Goal: Task Accomplishment & Management: Use online tool/utility

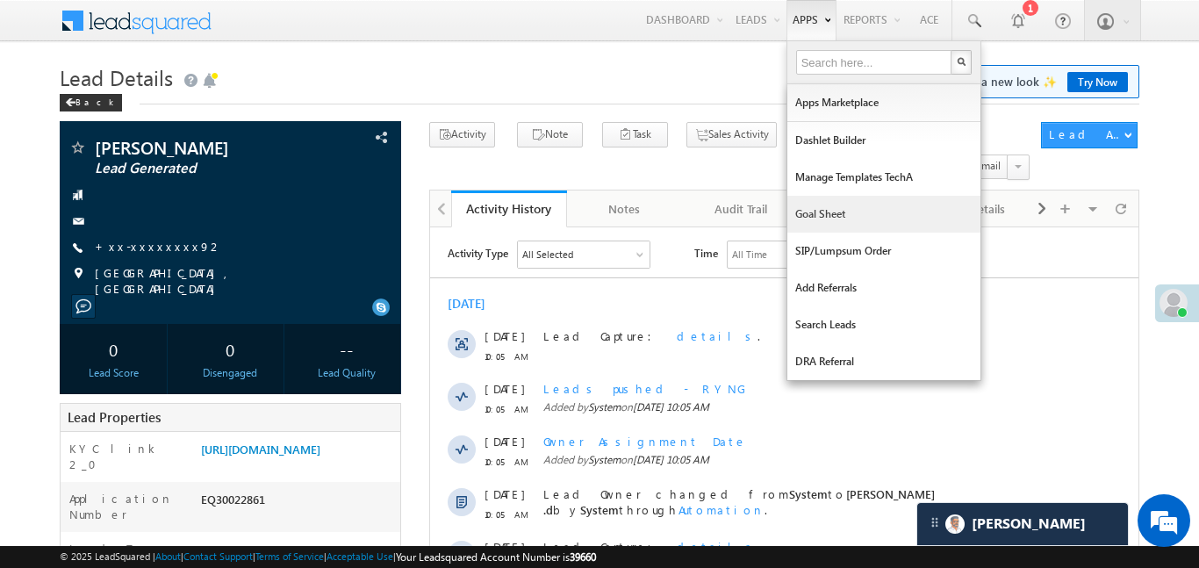
click at [840, 216] on link "Goal Sheet" at bounding box center [883, 214] width 193 height 37
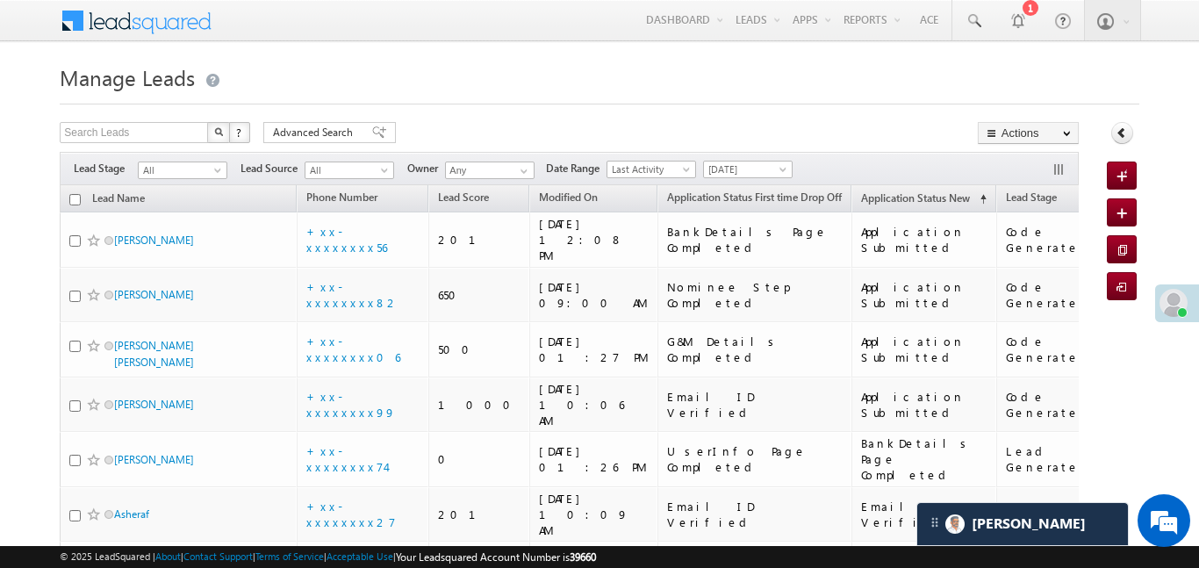
click at [751, 158] on div "Filters Lead Stage All All Lead Source All All Owner Any Any Date Range Go maxd…" at bounding box center [569, 168] width 1018 height 33
click at [761, 172] on span "[DATE]" at bounding box center [745, 170] width 83 height 16
click at [736, 180] on link "All Time" at bounding box center [751, 188] width 89 height 16
click at [174, 176] on span "All" at bounding box center [180, 170] width 83 height 16
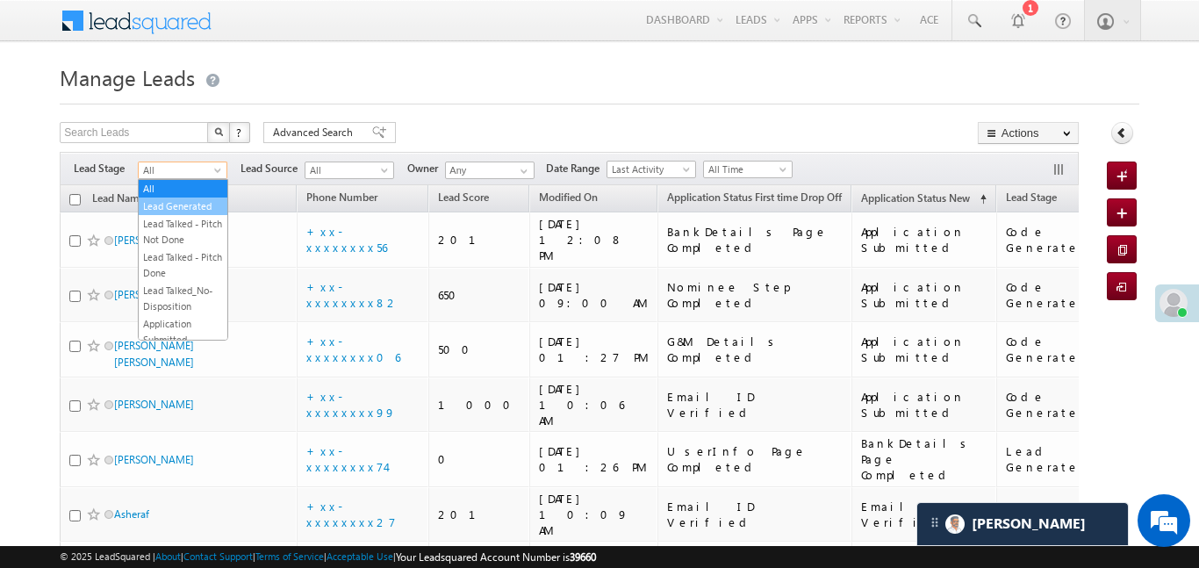
click at [192, 203] on link "Lead Generated" at bounding box center [183, 206] width 89 height 16
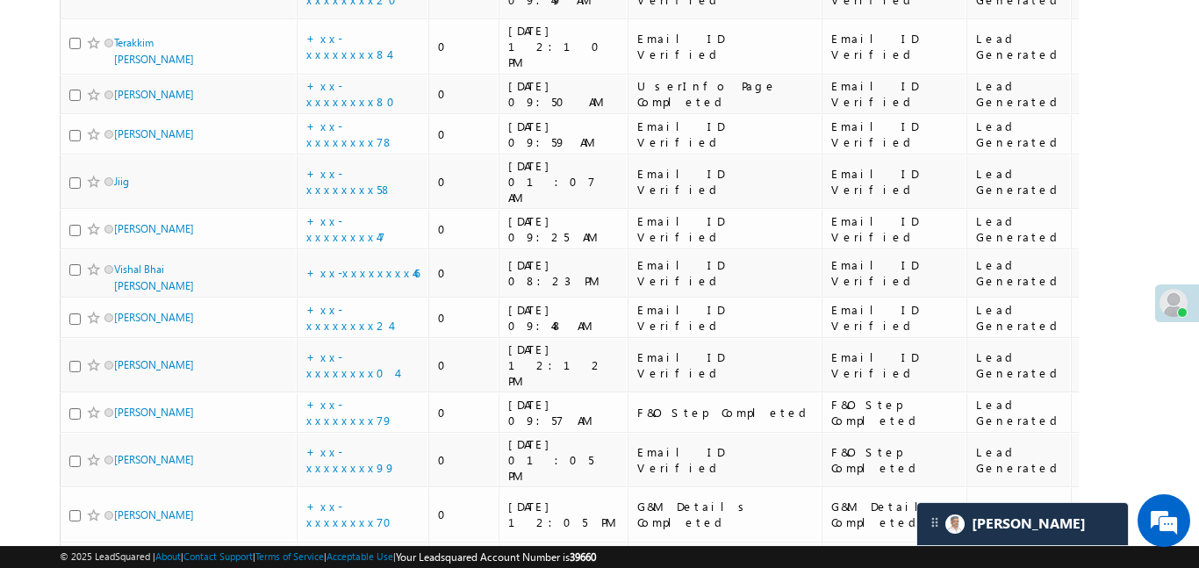
scroll to position [69, 0]
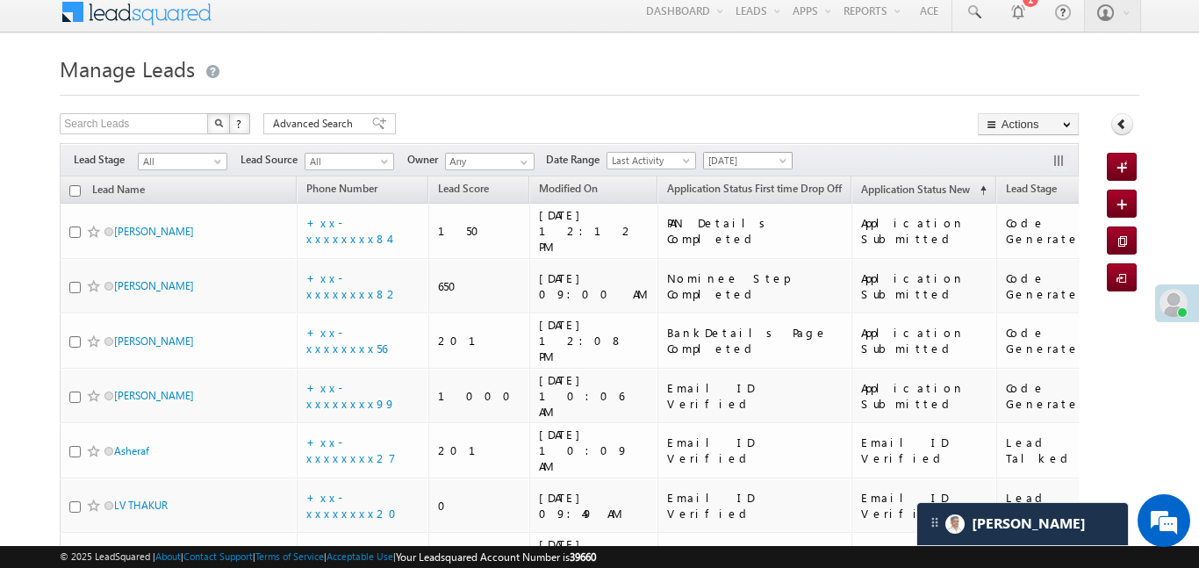
click at [743, 158] on span "[DATE]" at bounding box center [745, 161] width 83 height 16
click at [749, 172] on link "All Time" at bounding box center [751, 179] width 89 height 16
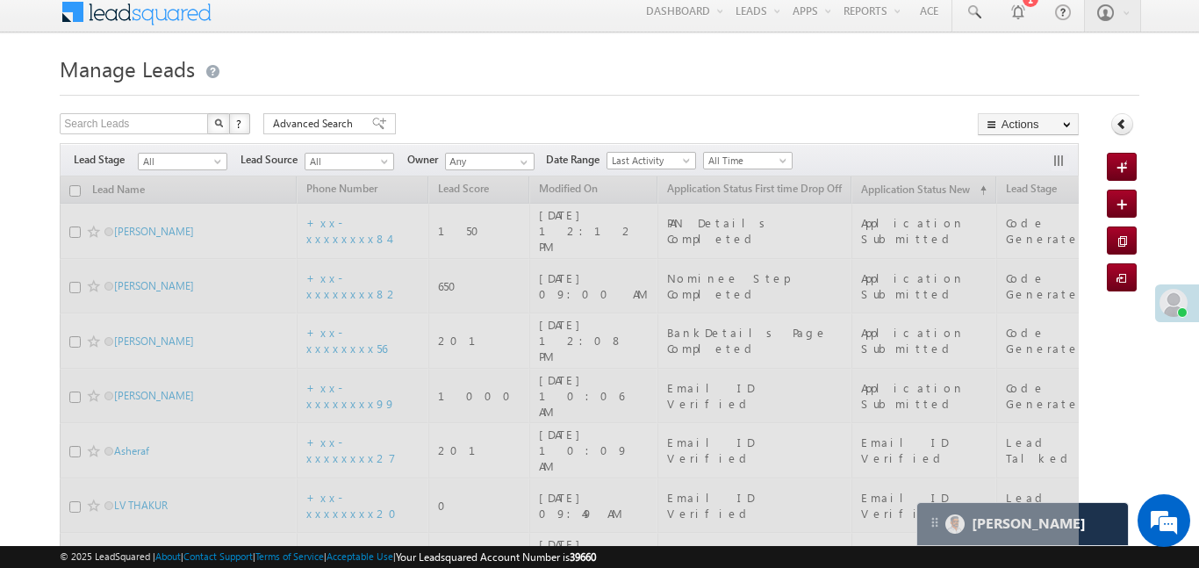
click at [215, 163] on span at bounding box center [219, 165] width 14 height 14
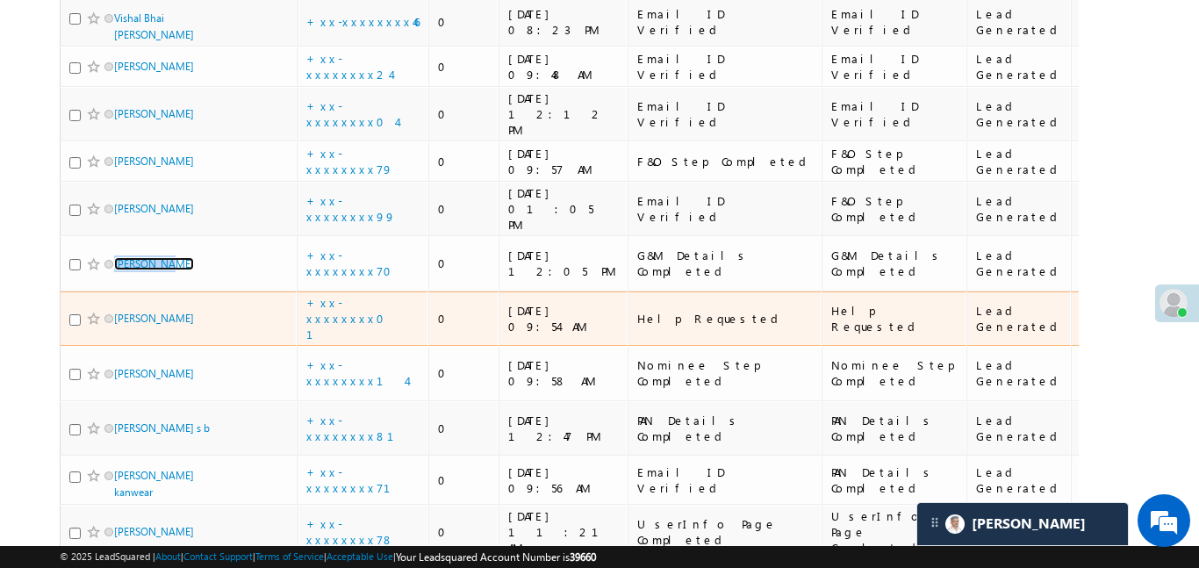
scroll to position [546, 0]
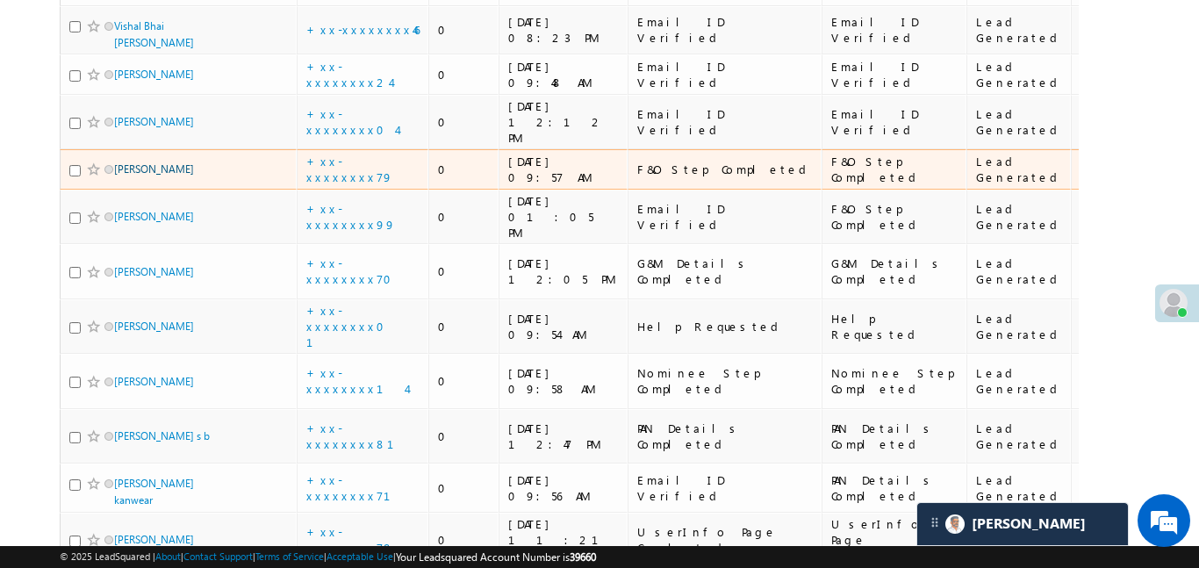
drag, startPoint x: 113, startPoint y: 86, endPoint x: 122, endPoint y: 88, distance: 9.0
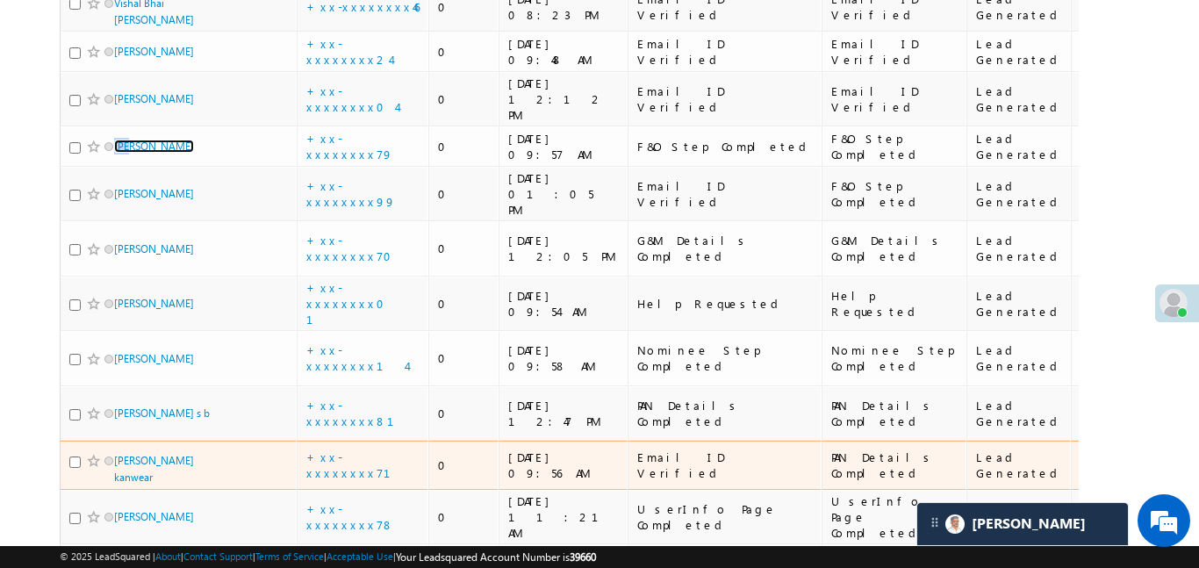
scroll to position [565, 0]
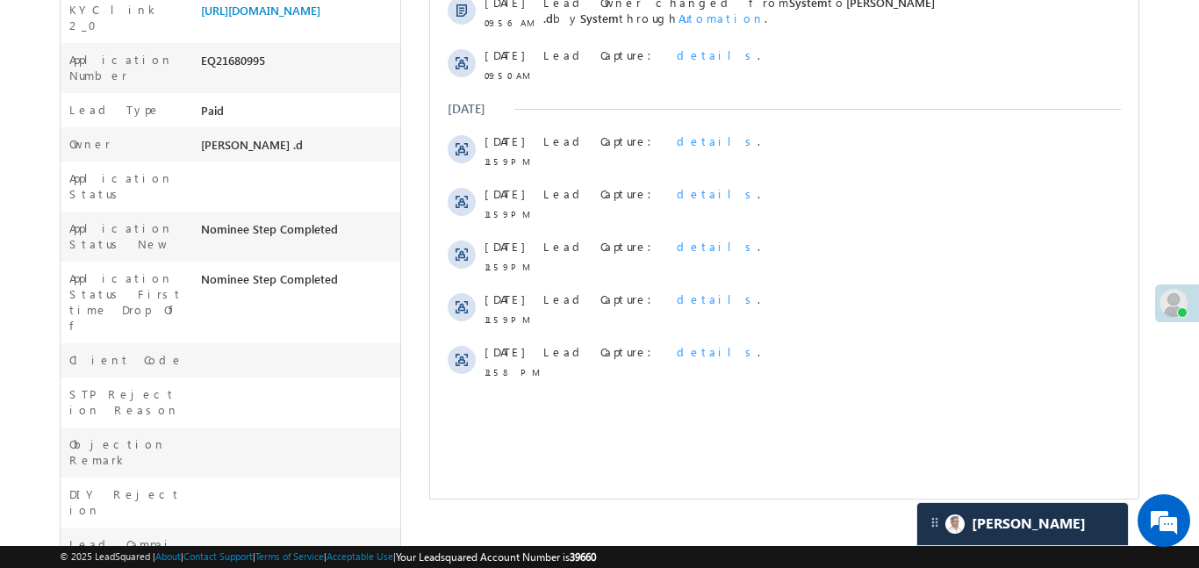
scroll to position [298, 0]
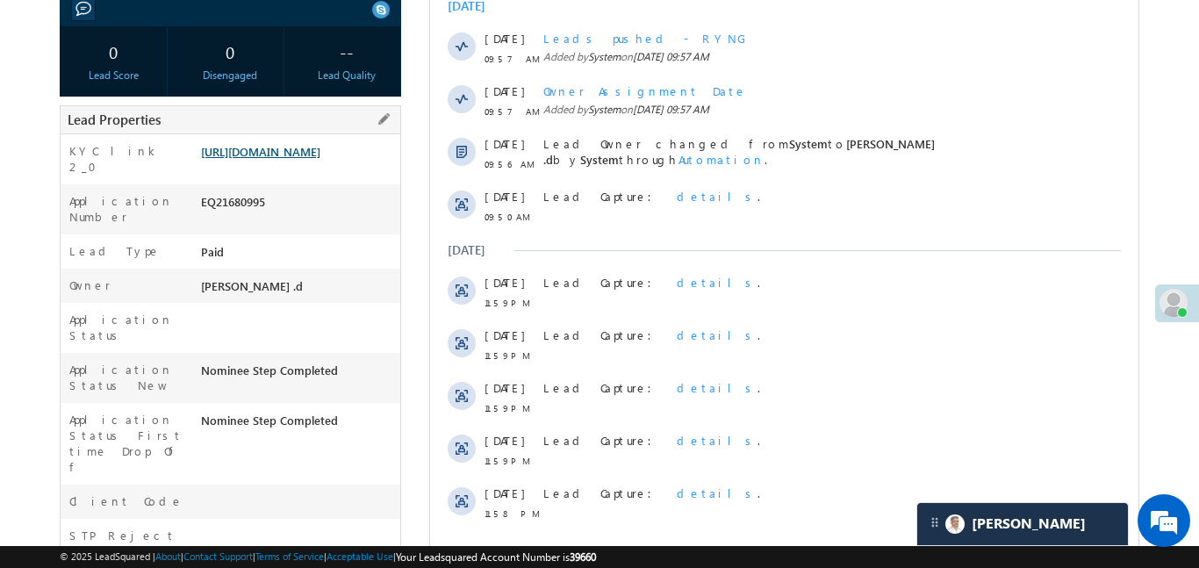
click at [320, 159] on link "https://angelbroking1-pk3em7sa.customui-test.leadsquared.com?leadId=2fba1ed4-07…" at bounding box center [260, 151] width 119 height 15
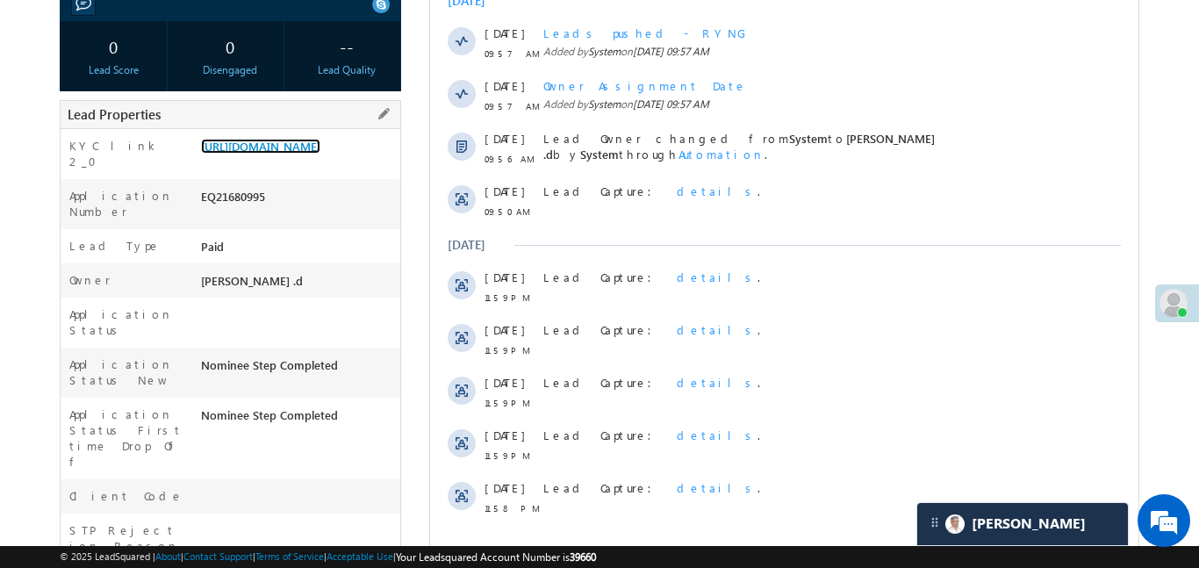
scroll to position [0, 0]
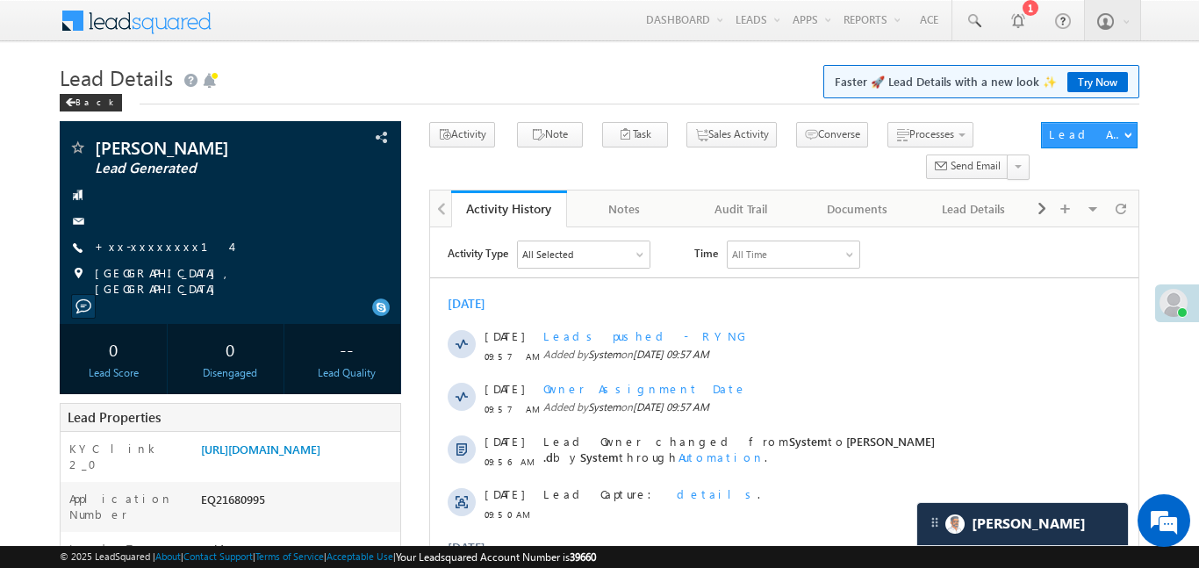
drag, startPoint x: 577, startPoint y: 473, endPoint x: 1052, endPoint y: 234, distance: 531.5
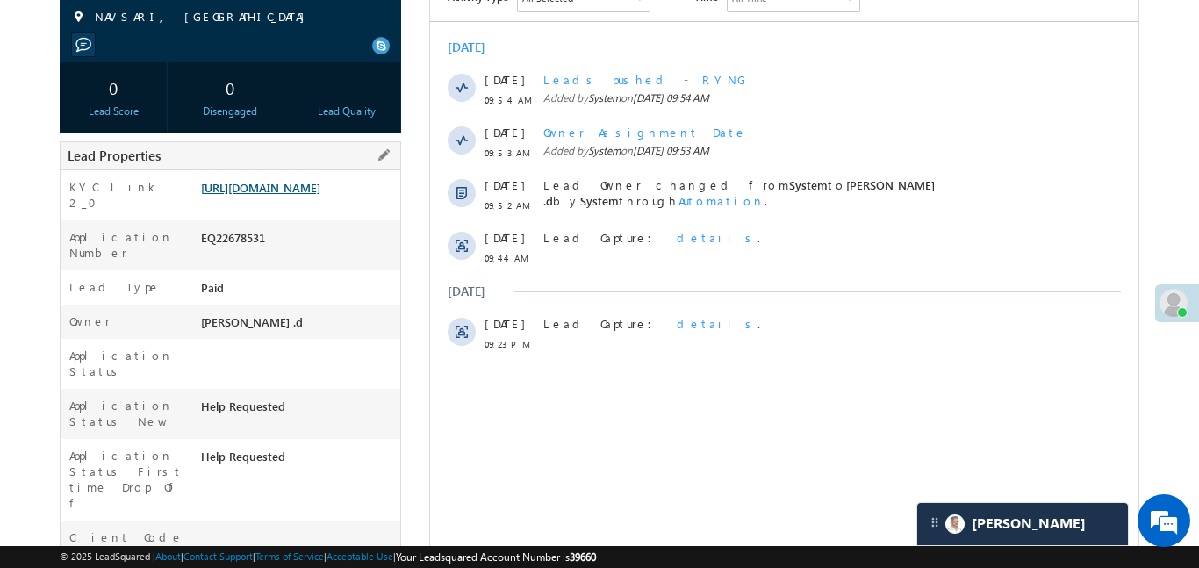
scroll to position [258, 0]
click at [305, 179] on link "https://angelbroking1-pk3em7sa.customui-test.leadsquared.com?leadId=1e4c7edc-fc…" at bounding box center [260, 185] width 119 height 15
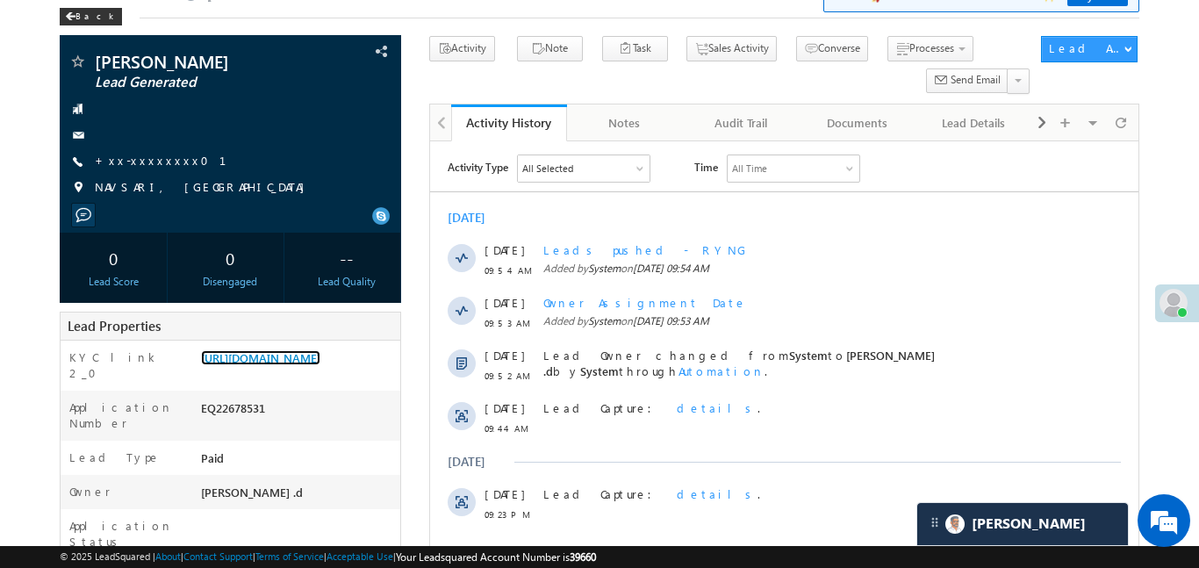
scroll to position [72, 0]
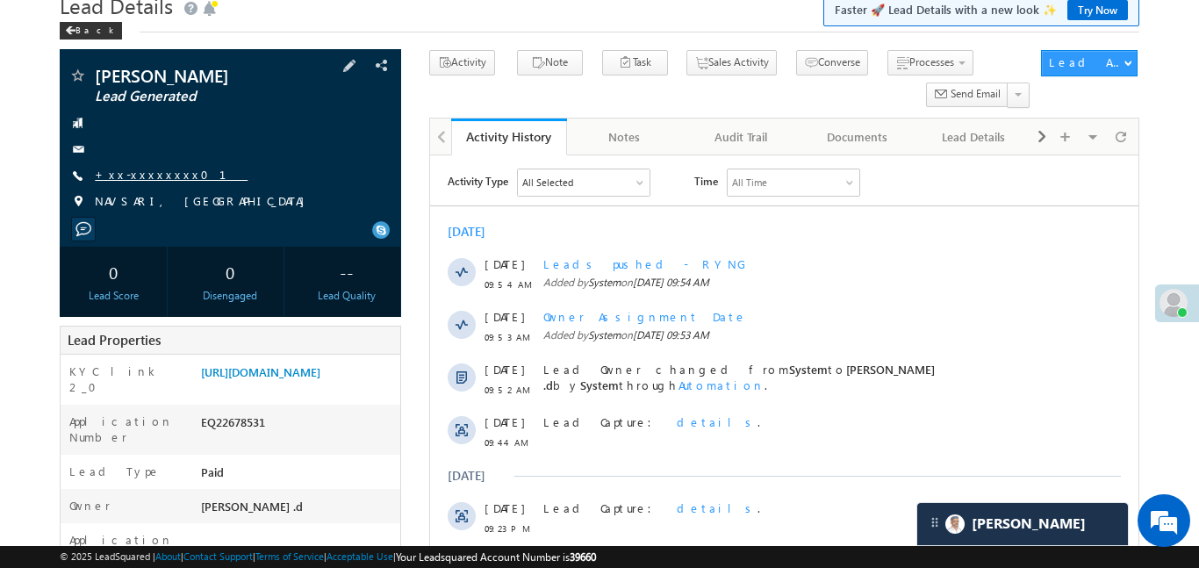
click at [152, 172] on link "+xx-xxxxxxxx01" at bounding box center [171, 174] width 153 height 15
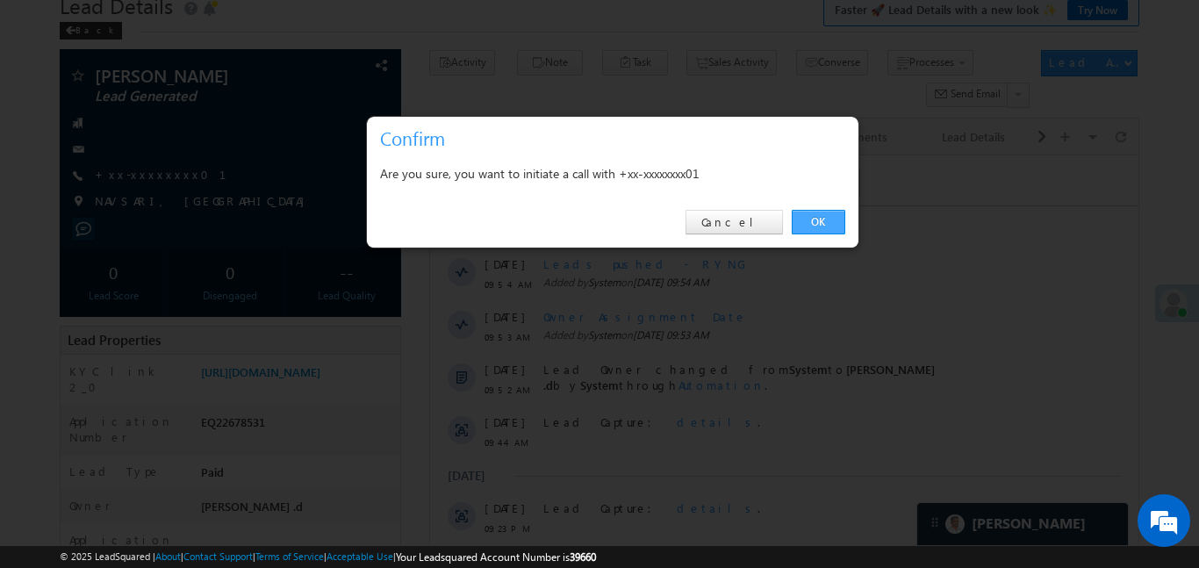
click at [821, 218] on link "OK" at bounding box center [819, 222] width 54 height 25
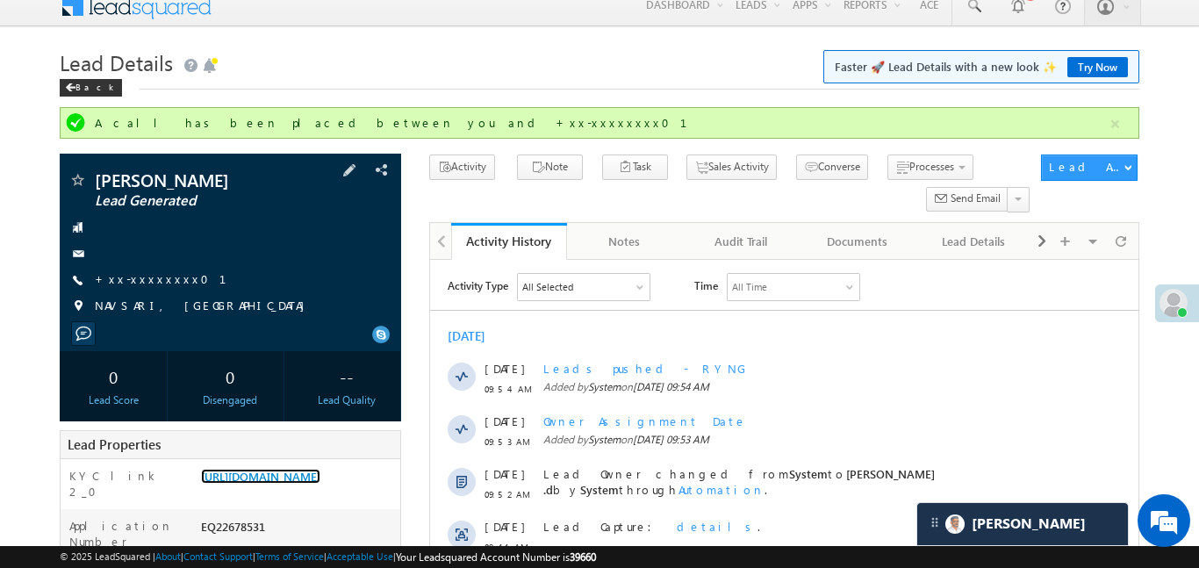
scroll to position [0, 0]
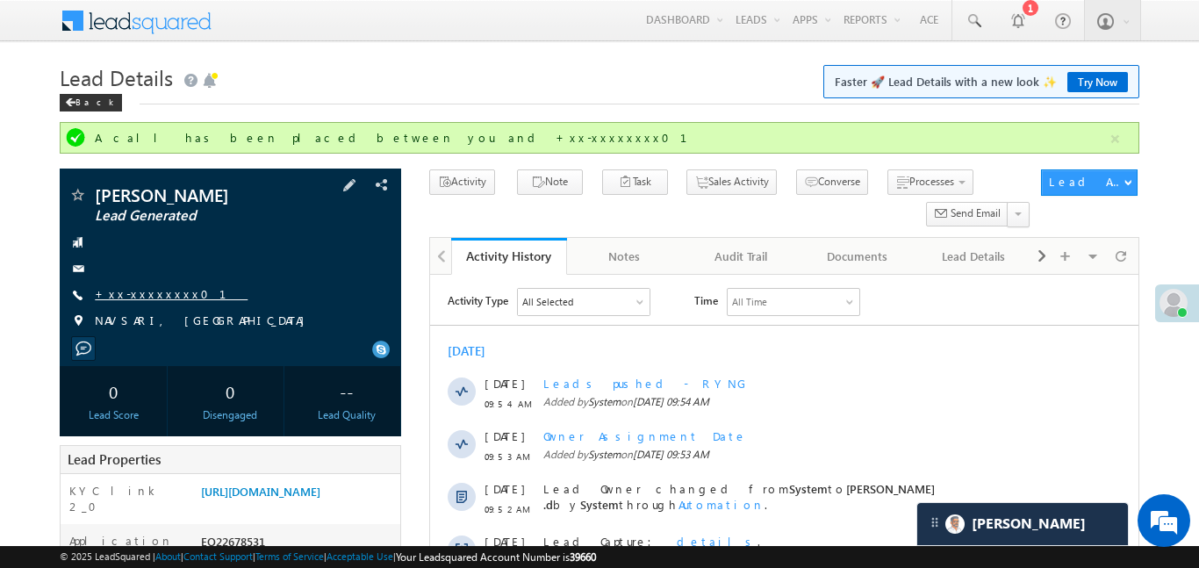
click at [163, 297] on link "+xx-xxxxxxxx01" at bounding box center [171, 293] width 153 height 15
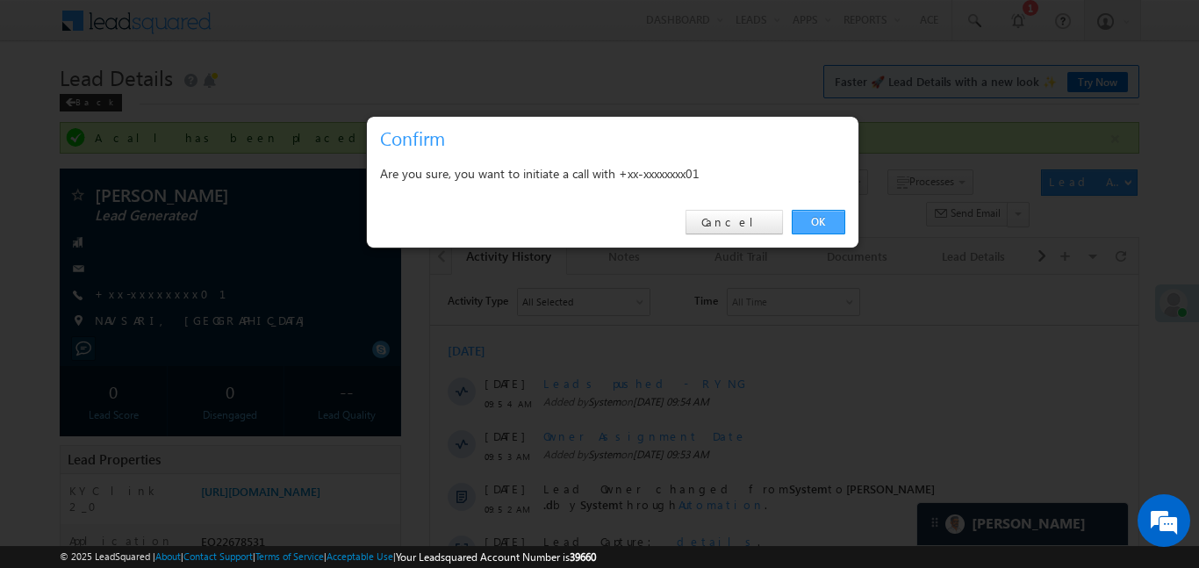
click at [801, 227] on link "OK" at bounding box center [819, 222] width 54 height 25
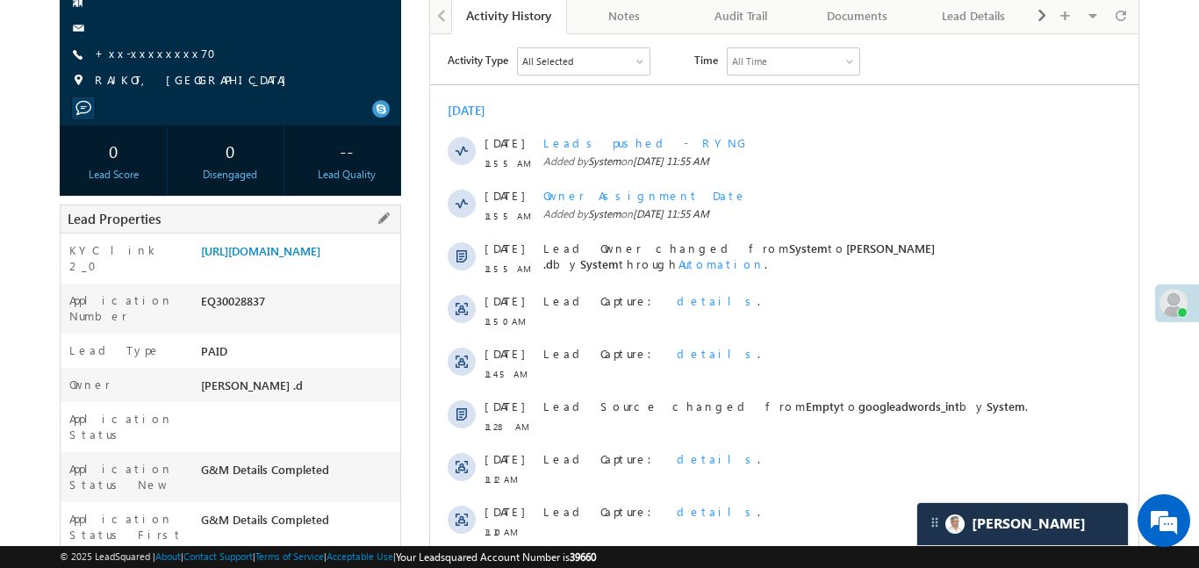
scroll to position [197, 0]
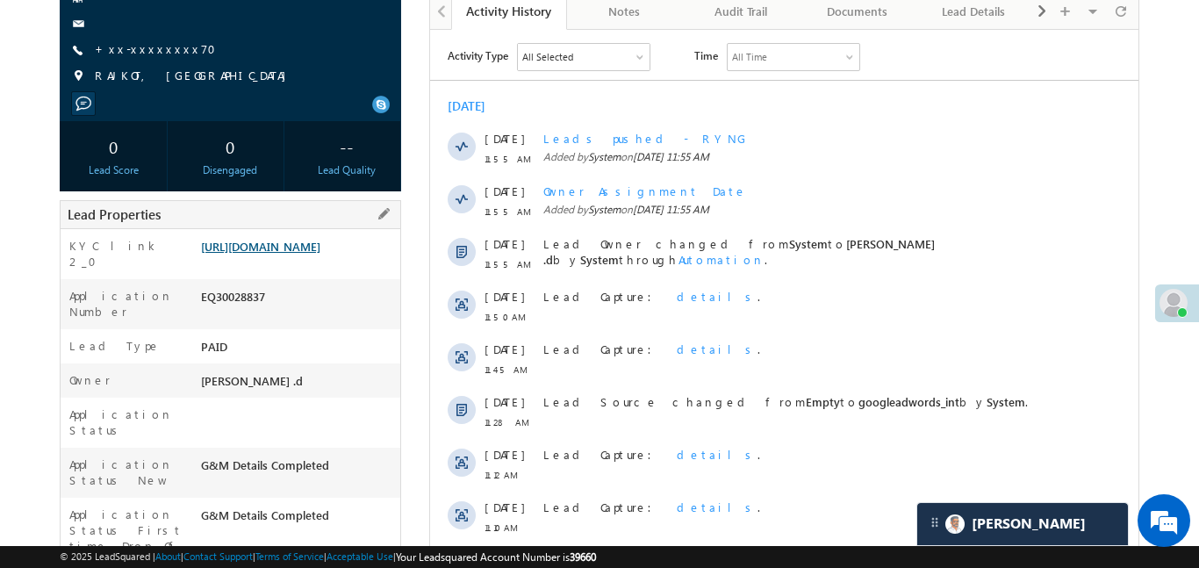
click at [301, 254] on link "[URL][DOMAIN_NAME]" at bounding box center [260, 246] width 119 height 15
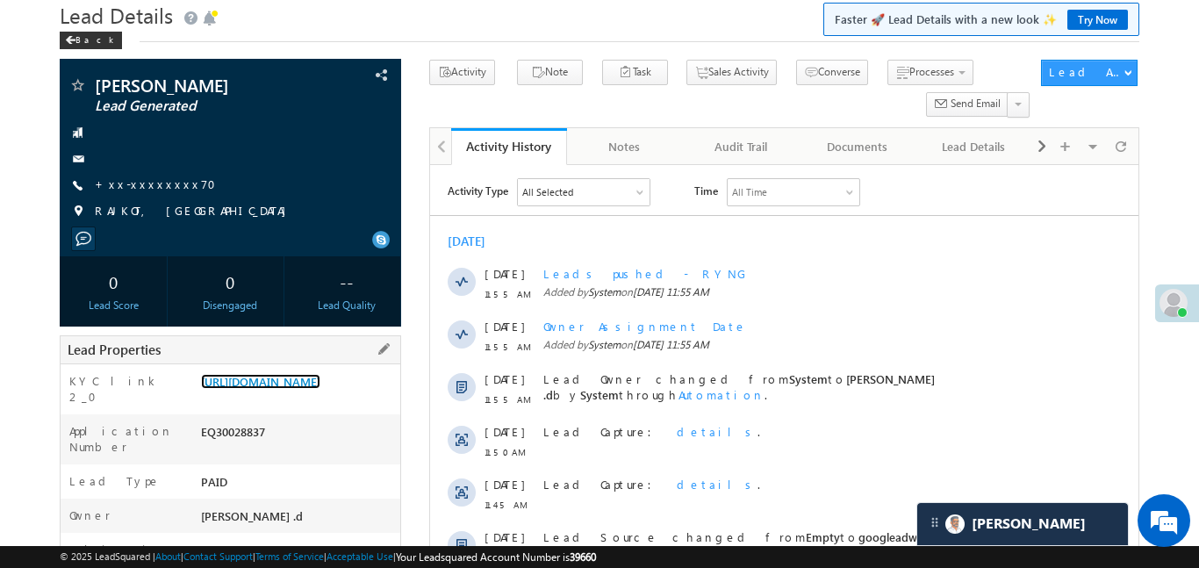
scroll to position [58, 0]
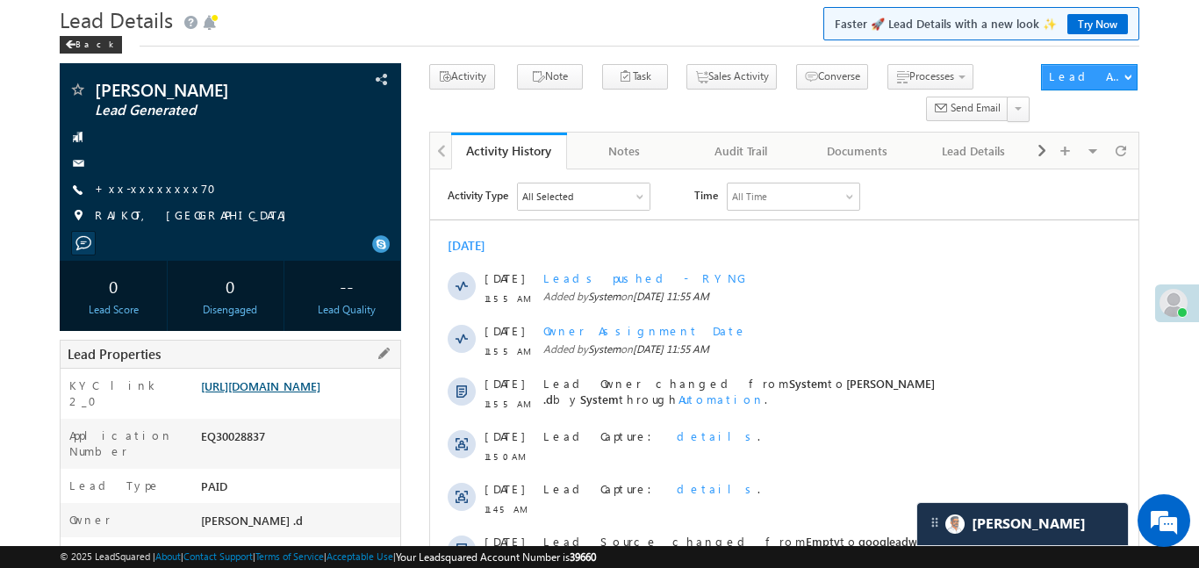
click at [312, 393] on link "[URL][DOMAIN_NAME]" at bounding box center [260, 385] width 119 height 15
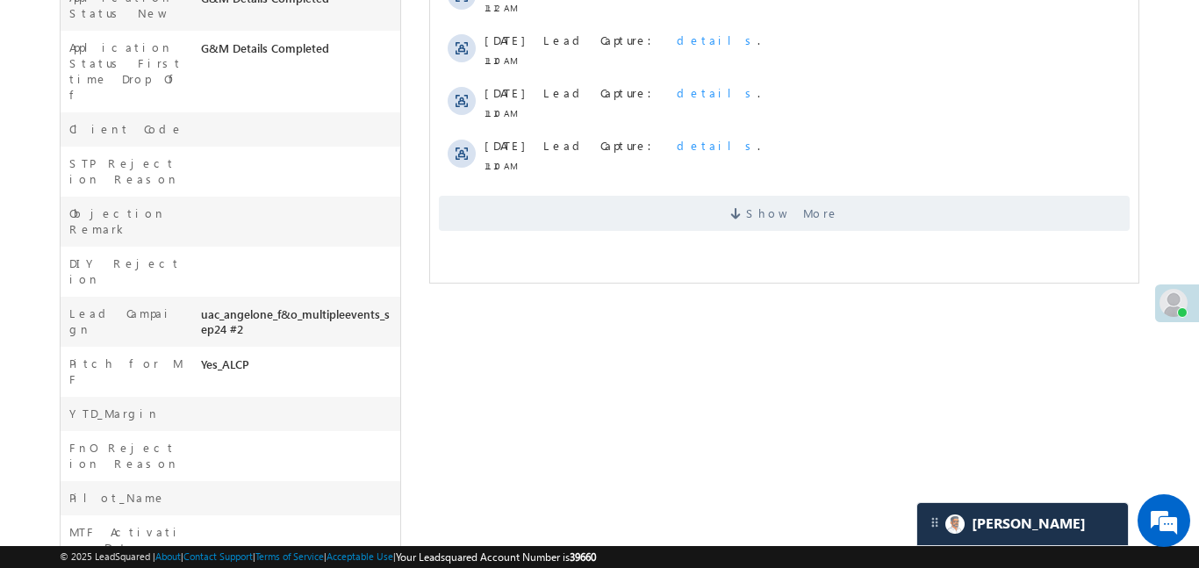
scroll to position [662, 0]
click at [679, 188] on div "Show More" at bounding box center [783, 209] width 708 height 48
click at [704, 217] on span "Show More" at bounding box center [783, 215] width 691 height 35
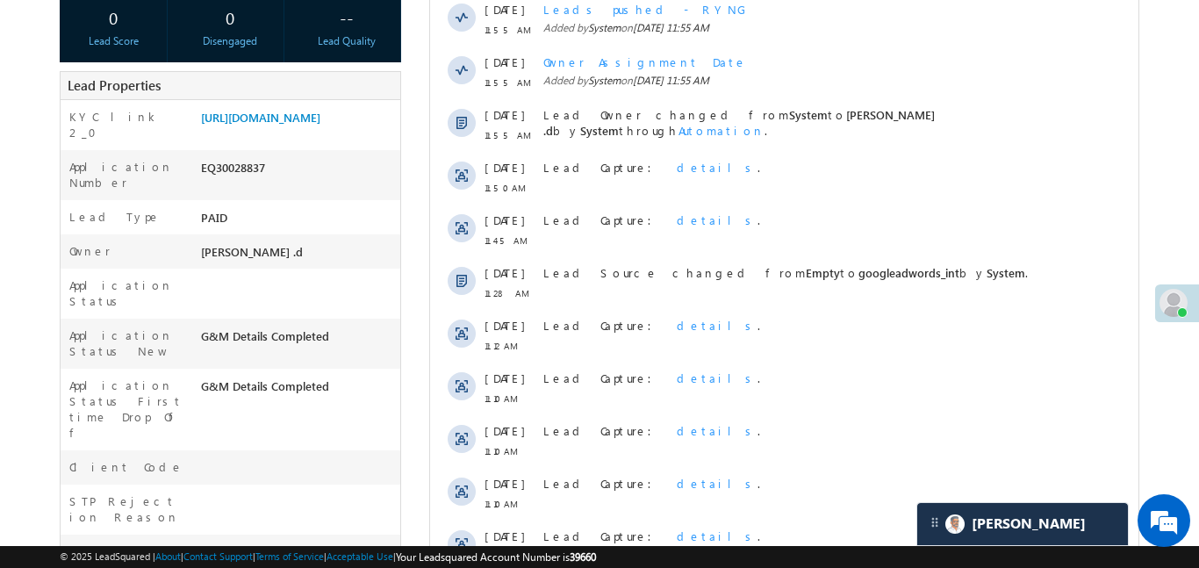
scroll to position [317, 0]
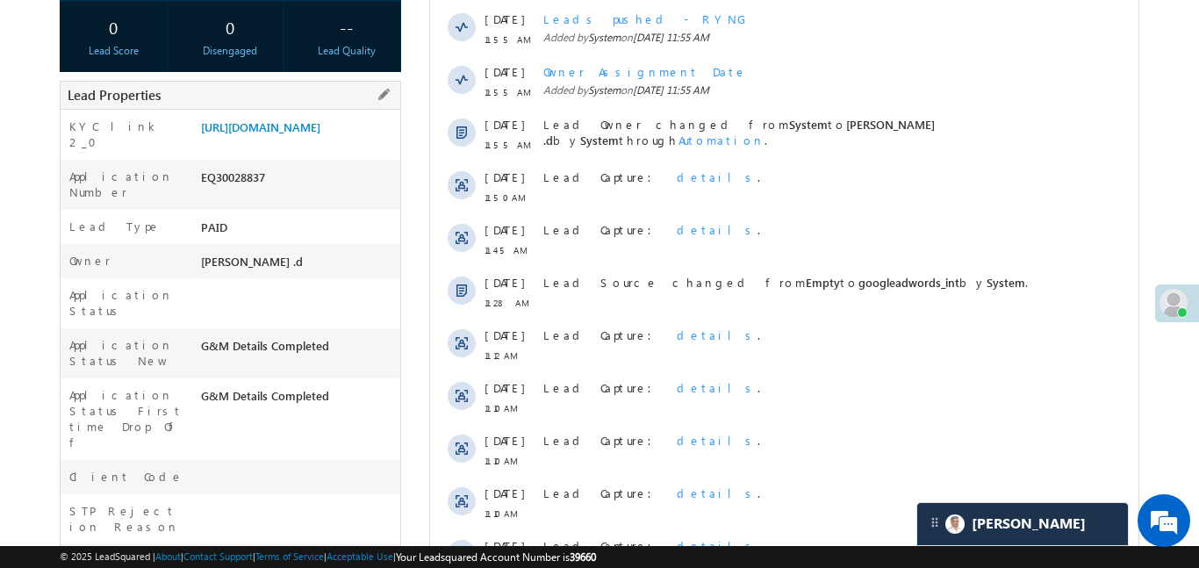
click at [338, 93] on div "Lead Properties" at bounding box center [230, 95] width 341 height 29
click at [320, 134] on link "https://angelbroking1-pk3em7sa.customui-test.leadsquared.com?leadId=ef031fce-22…" at bounding box center [260, 126] width 119 height 15
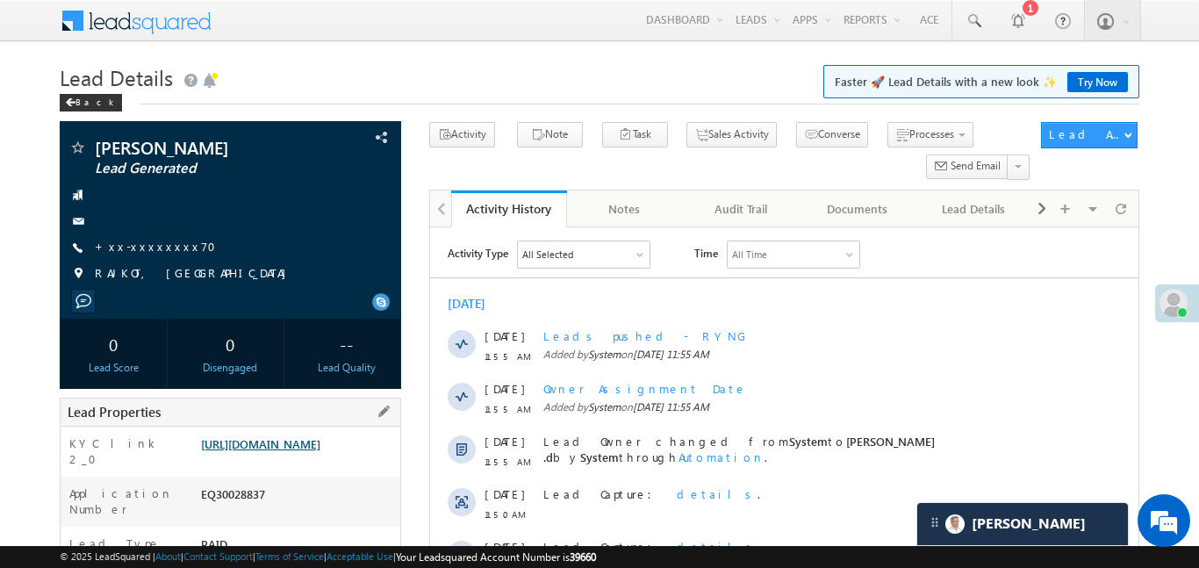
click at [320, 451] on link "https://angelbroking1-pk3em7sa.customui-test.leadsquared.com?leadId=ef031fce-22…" at bounding box center [260, 443] width 119 height 15
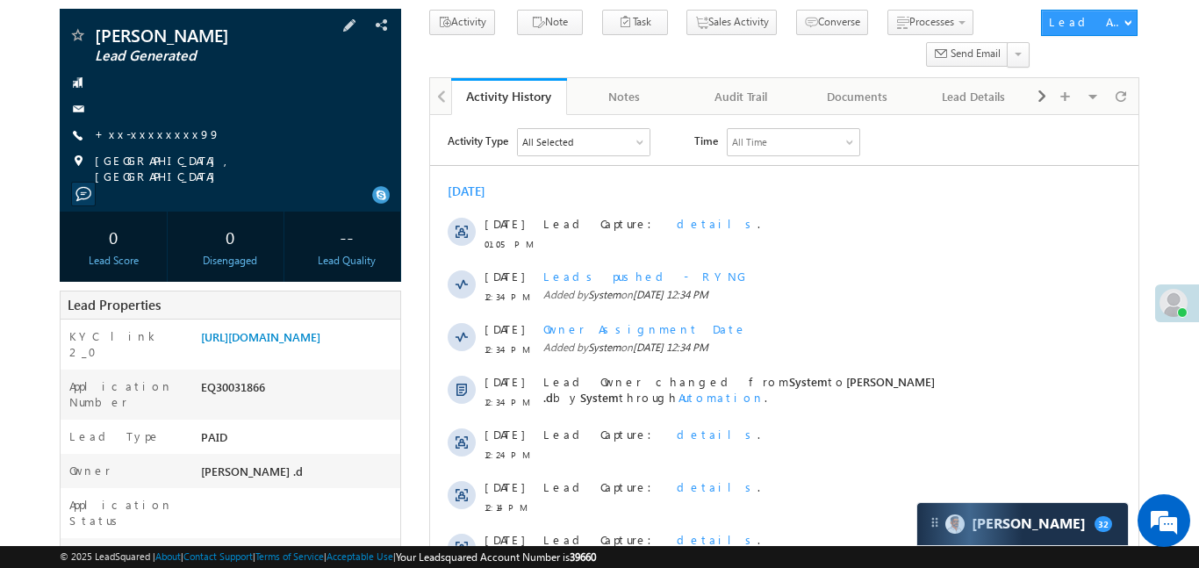
scroll to position [143, 0]
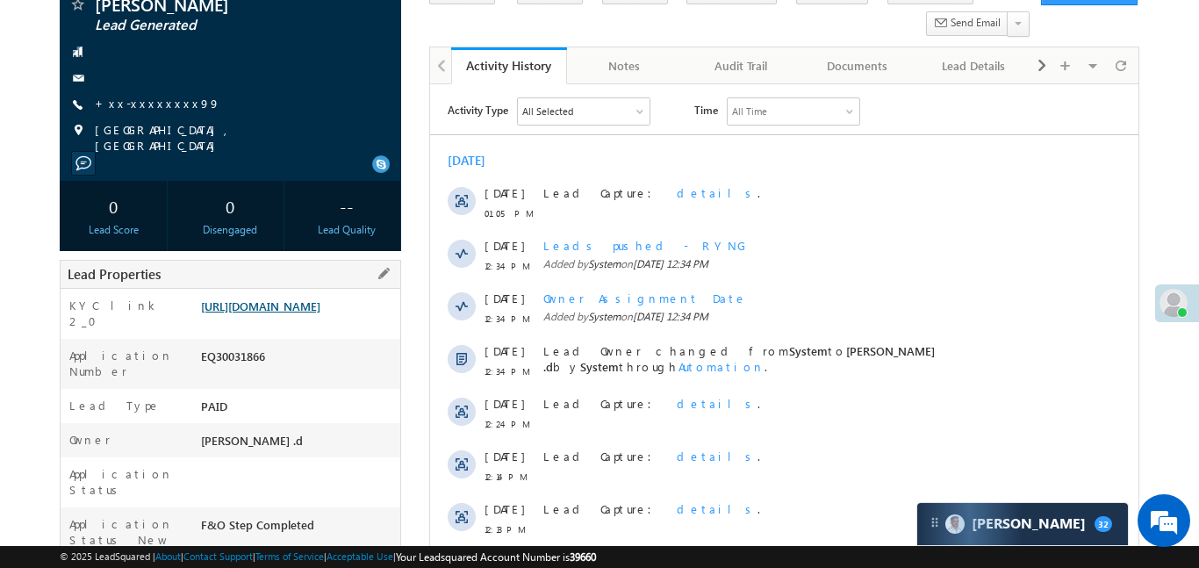
click at [320, 313] on link "[URL][DOMAIN_NAME]" at bounding box center [260, 305] width 119 height 15
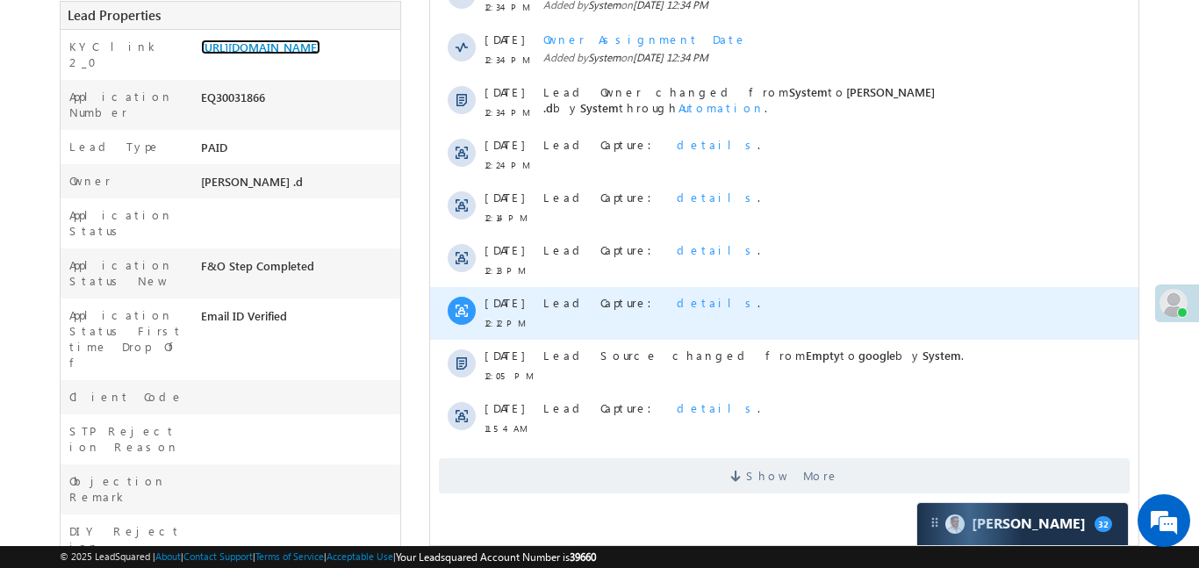
scroll to position [523, 0]
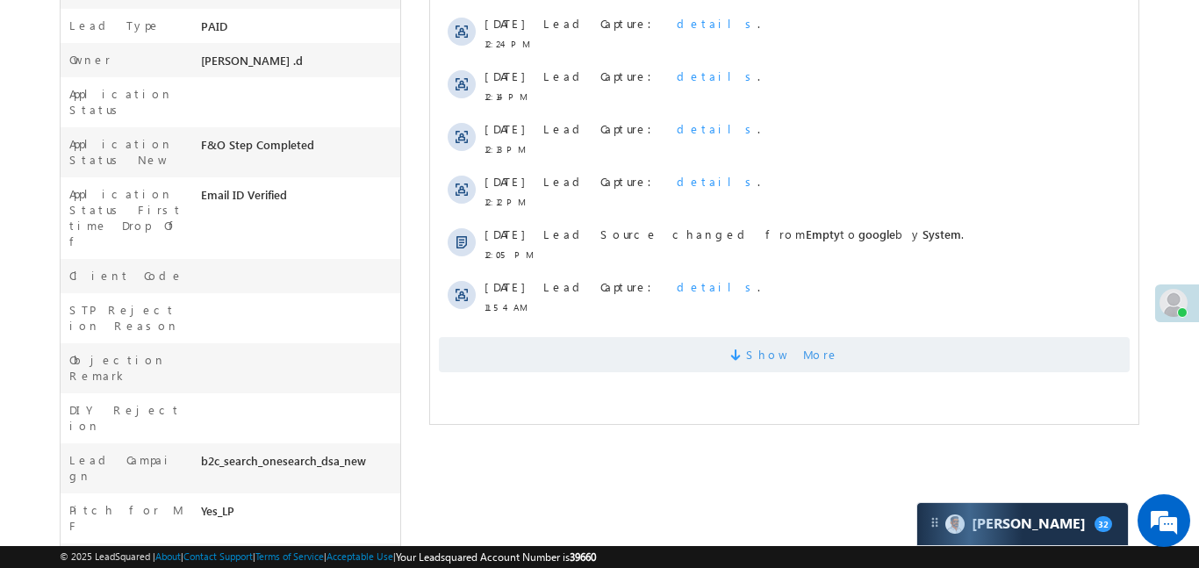
click at [739, 347] on span "Show More" at bounding box center [783, 354] width 691 height 35
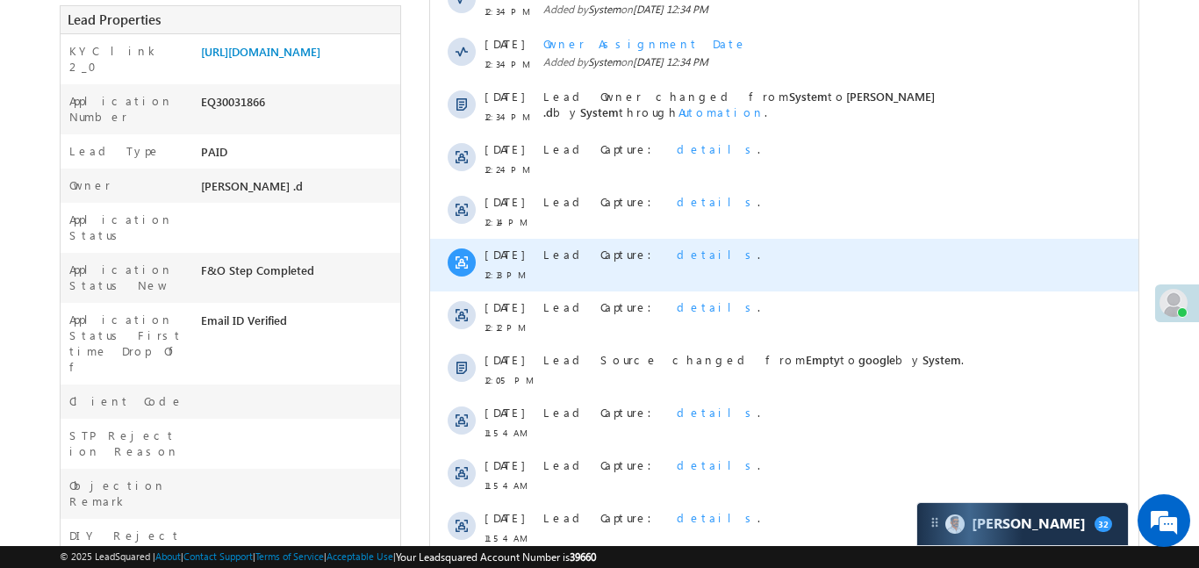
scroll to position [0, 0]
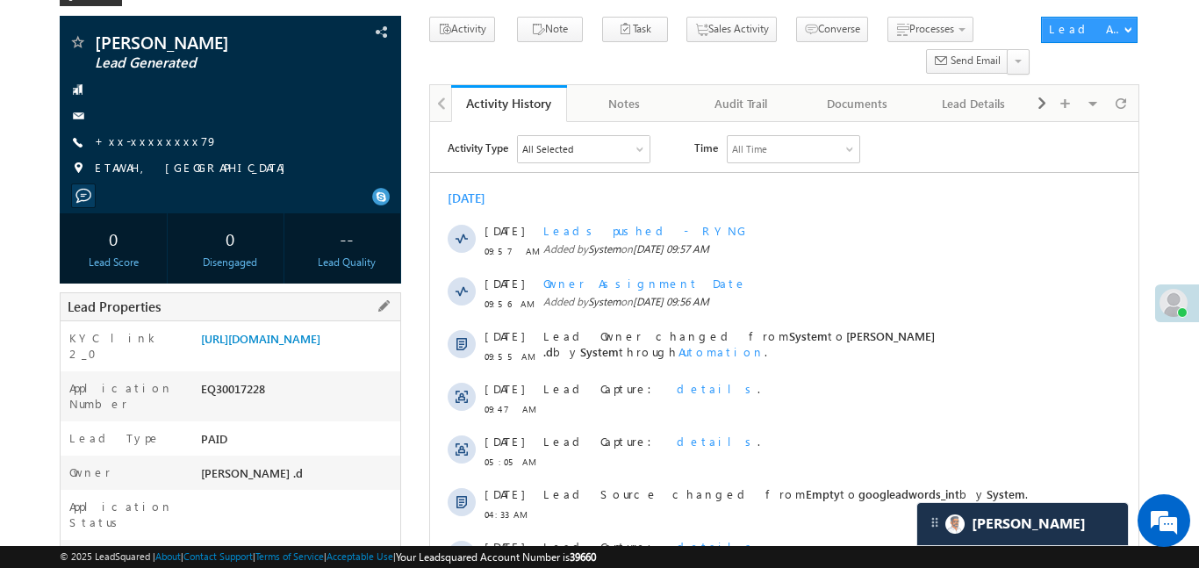
scroll to position [127, 0]
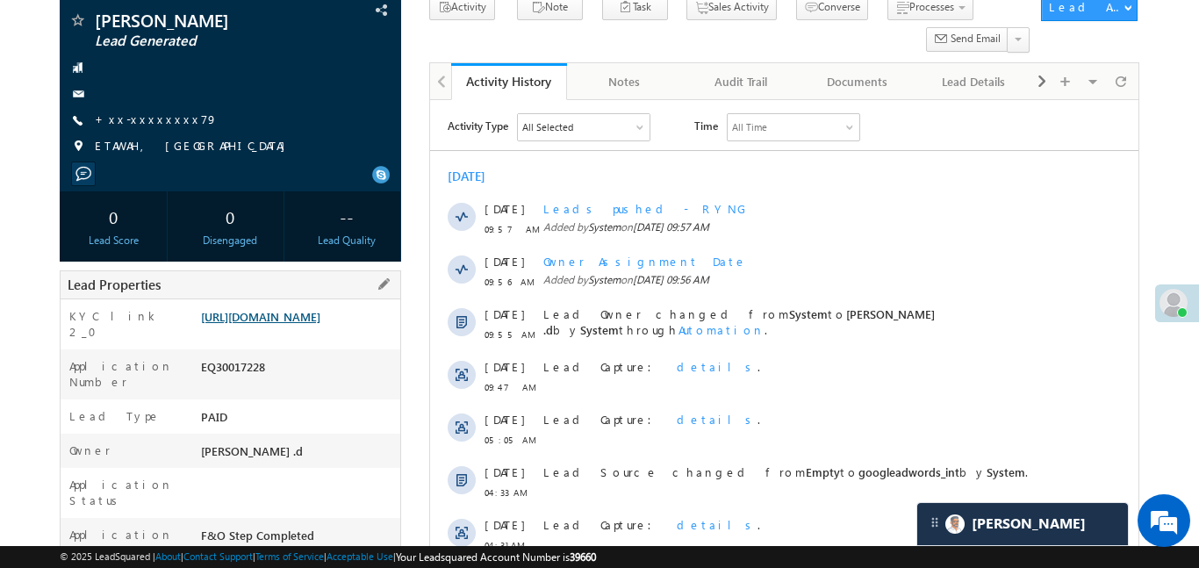
click at [320, 324] on link "https://angelbroking1-pk3em7sa.customui-test.leadsquared.com?leadId=6b8a88c6-f6…" at bounding box center [260, 316] width 119 height 15
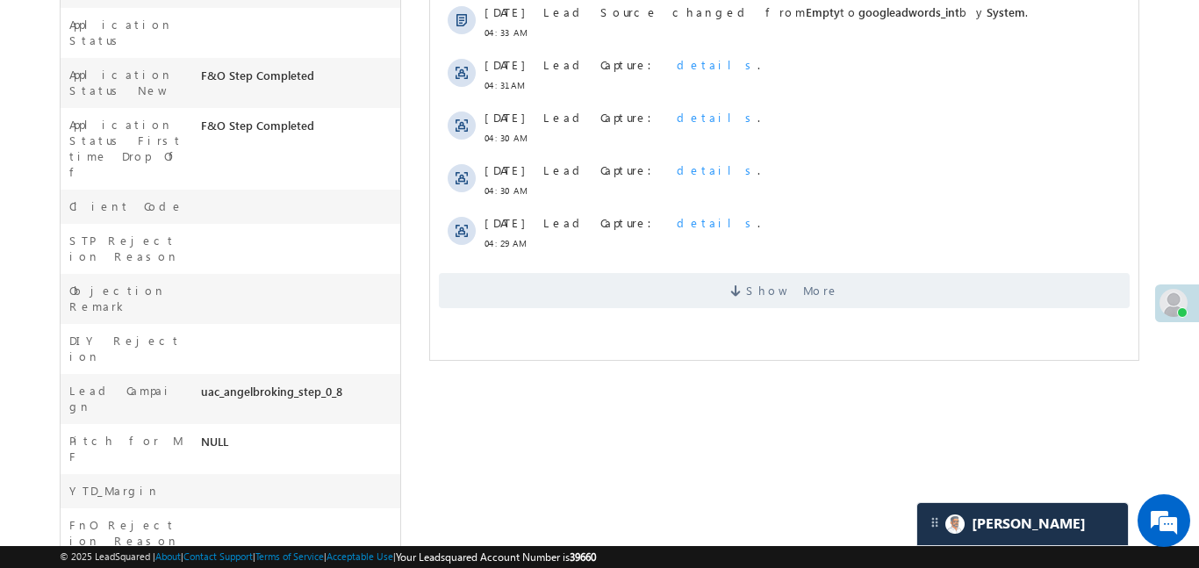
scroll to position [594, 0]
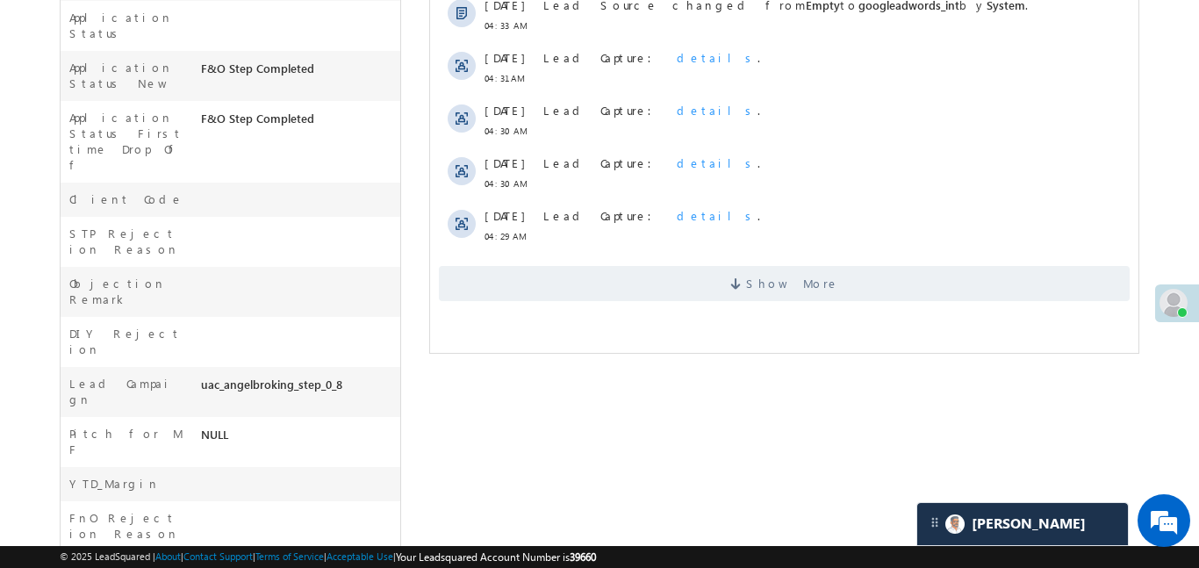
click at [767, 263] on div "Show More" at bounding box center [783, 277] width 708 height 48
click at [792, 291] on span "Show More" at bounding box center [791, 283] width 93 height 35
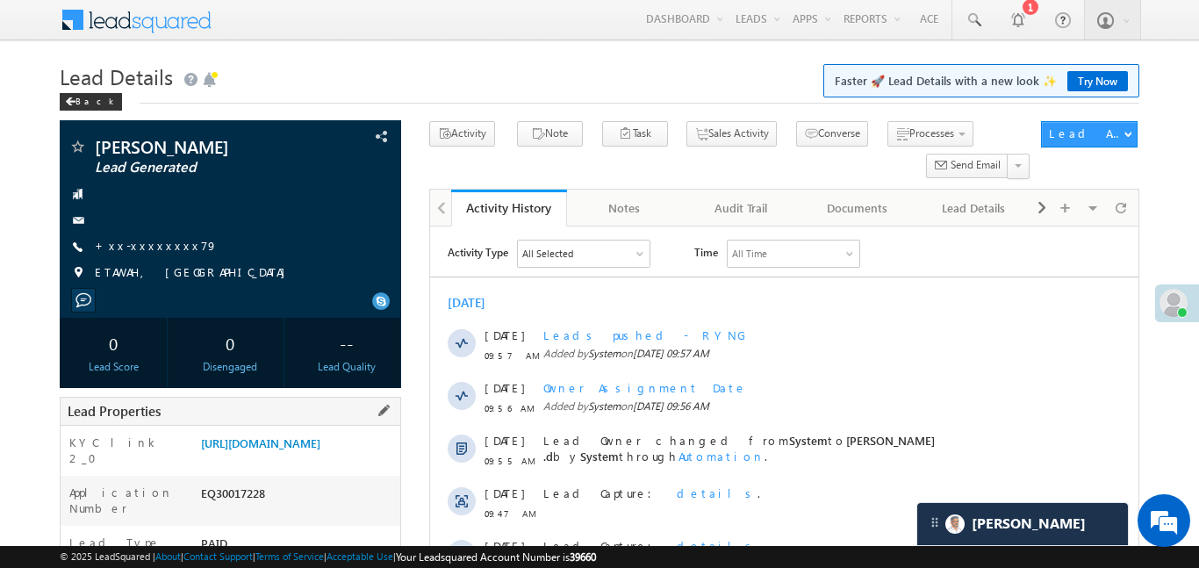
scroll to position [0, 0]
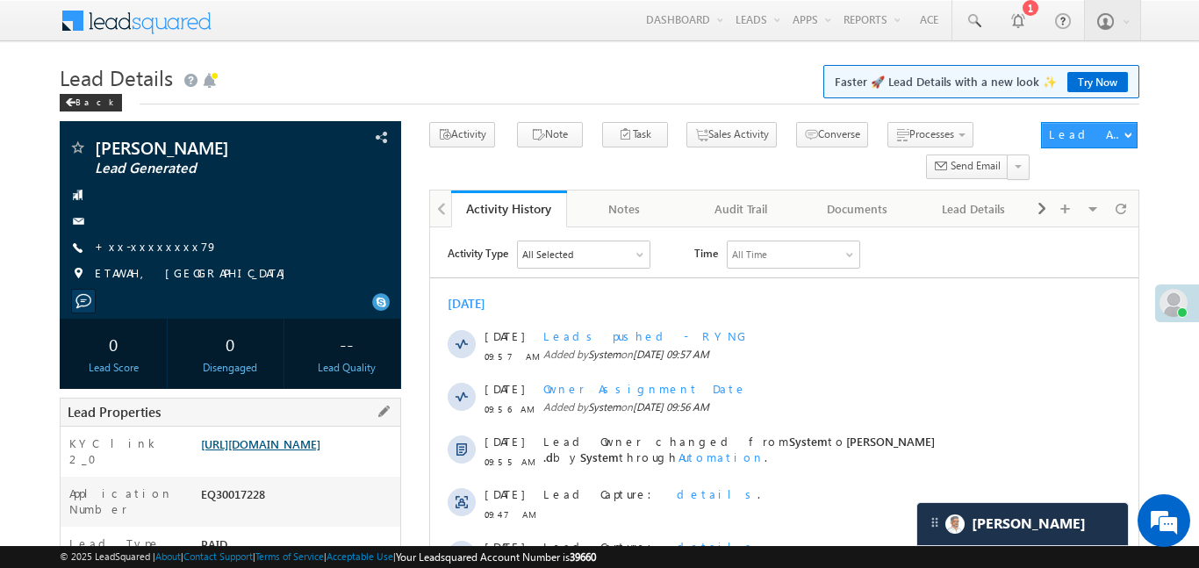
click at [317, 450] on link "https://angelbroking1-pk3em7sa.customui-test.leadsquared.com?leadId=6b8a88c6-f6…" at bounding box center [260, 443] width 119 height 15
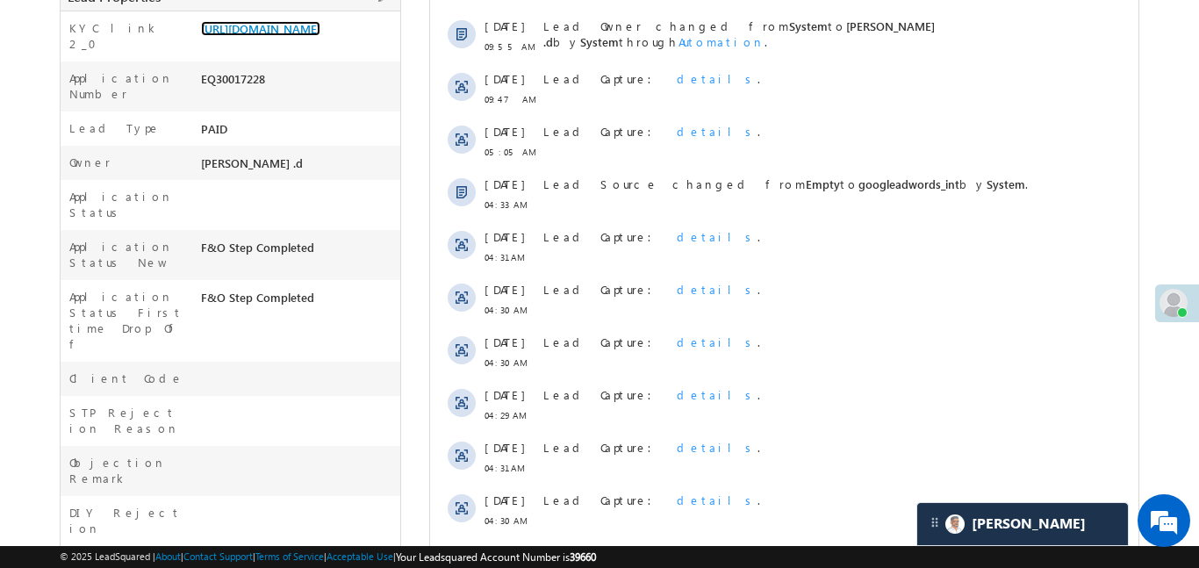
scroll to position [197, 0]
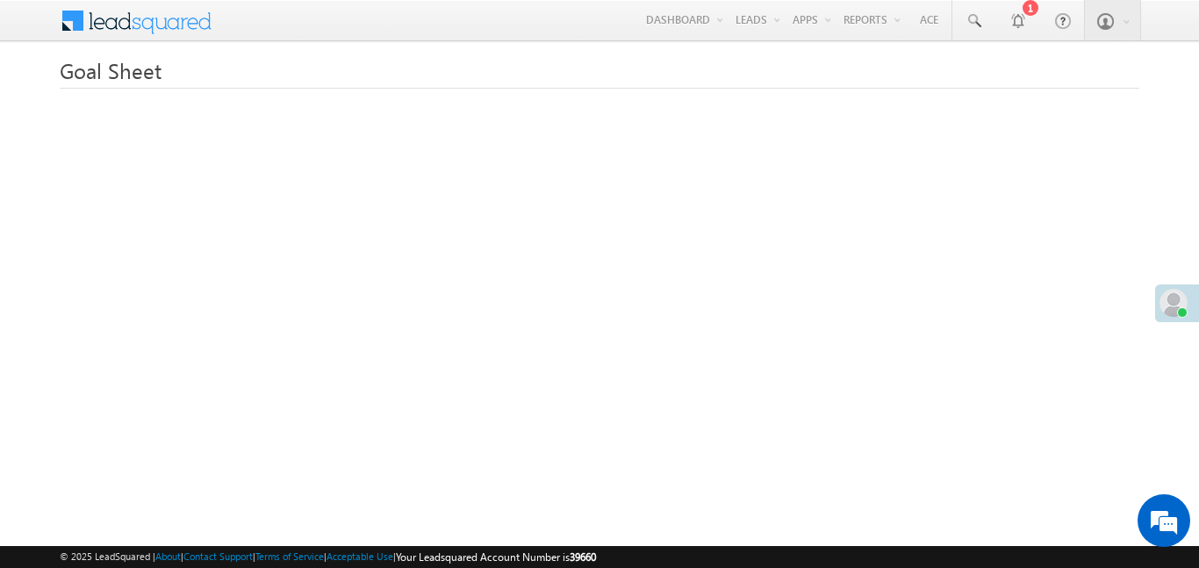
scroll to position [288, 0]
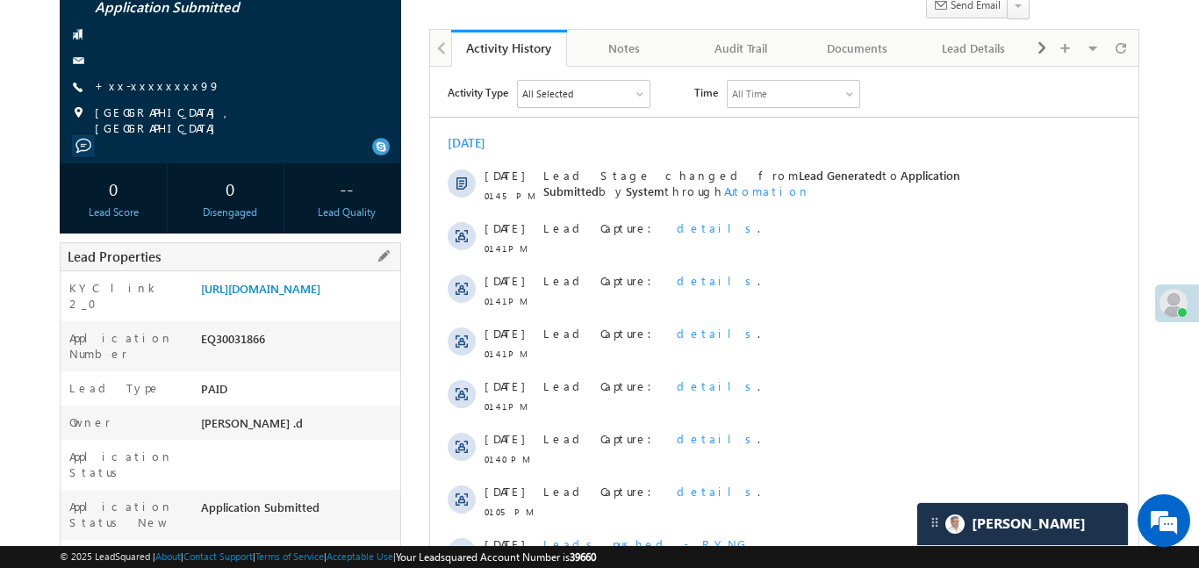
scroll to position [179, 0]
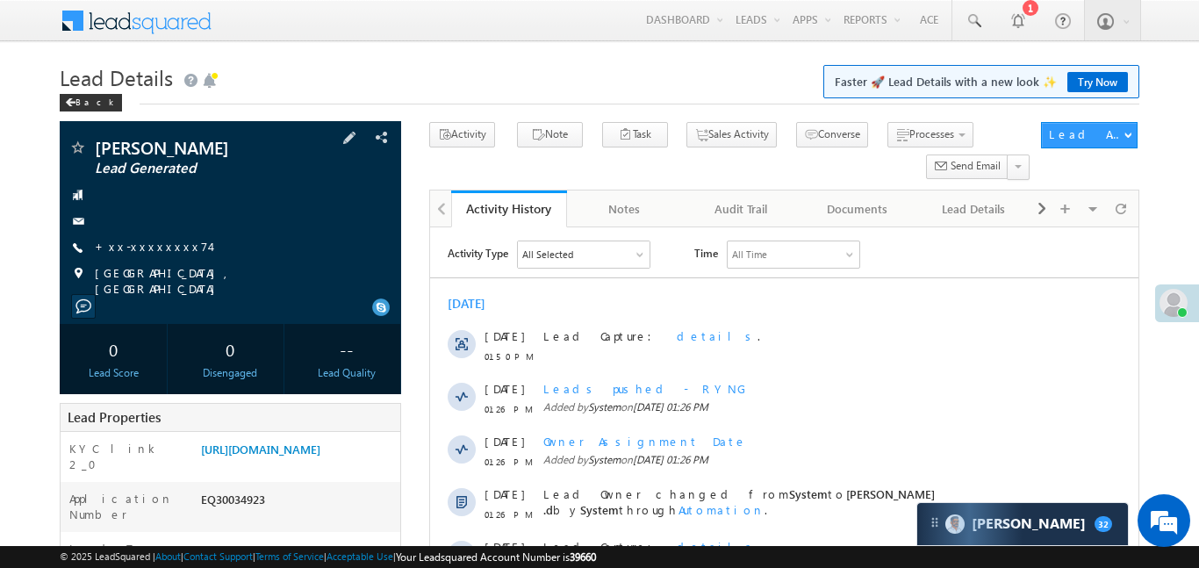
scroll to position [323, 0]
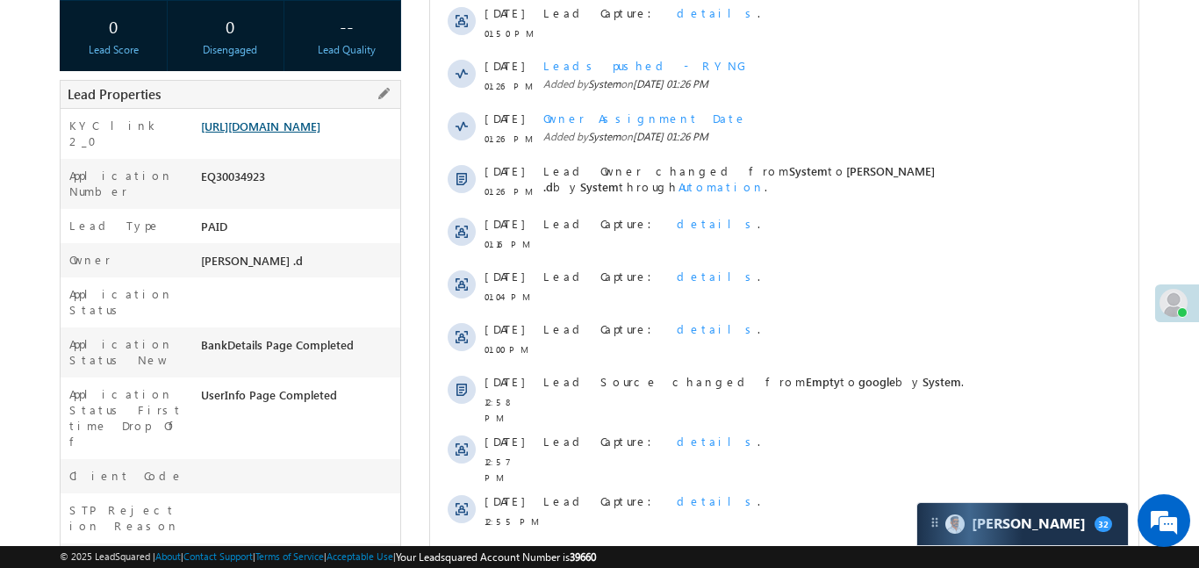
click at [320, 133] on link "https://angelbroking1-pk3em7sa.customui-test.leadsquared.com?leadId=923becef-45…" at bounding box center [260, 125] width 119 height 15
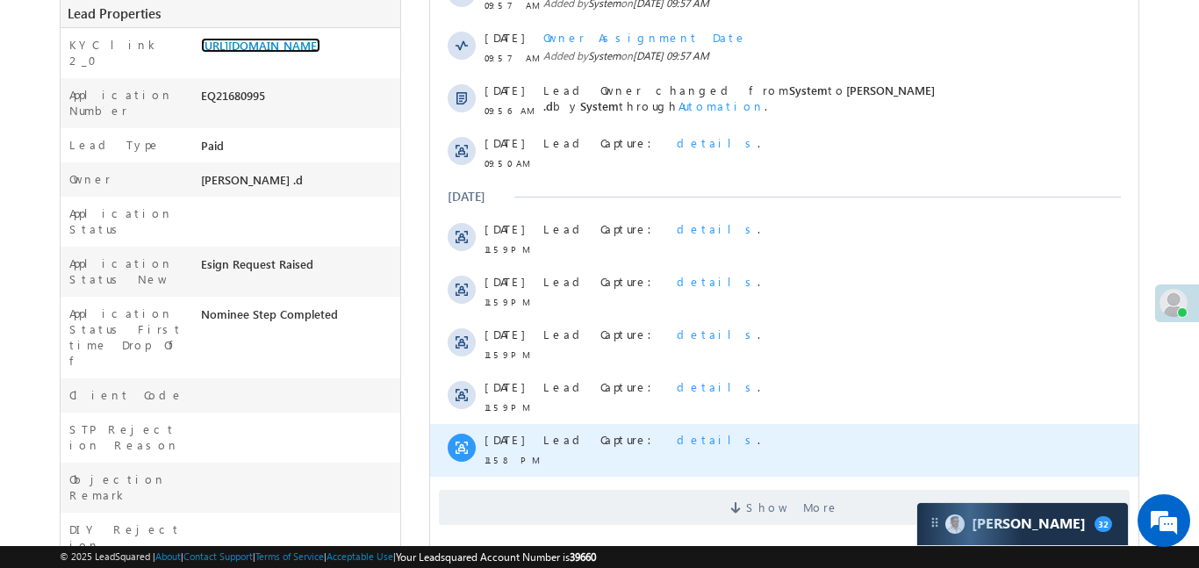
scroll to position [472, 0]
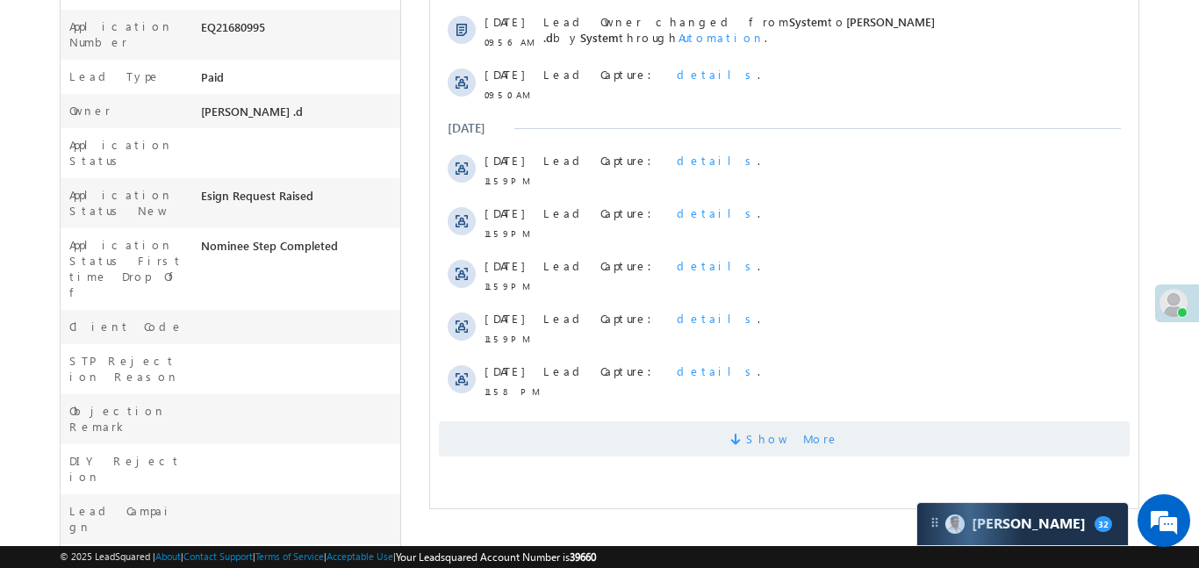
click at [722, 434] on span "Show More" at bounding box center [783, 438] width 691 height 35
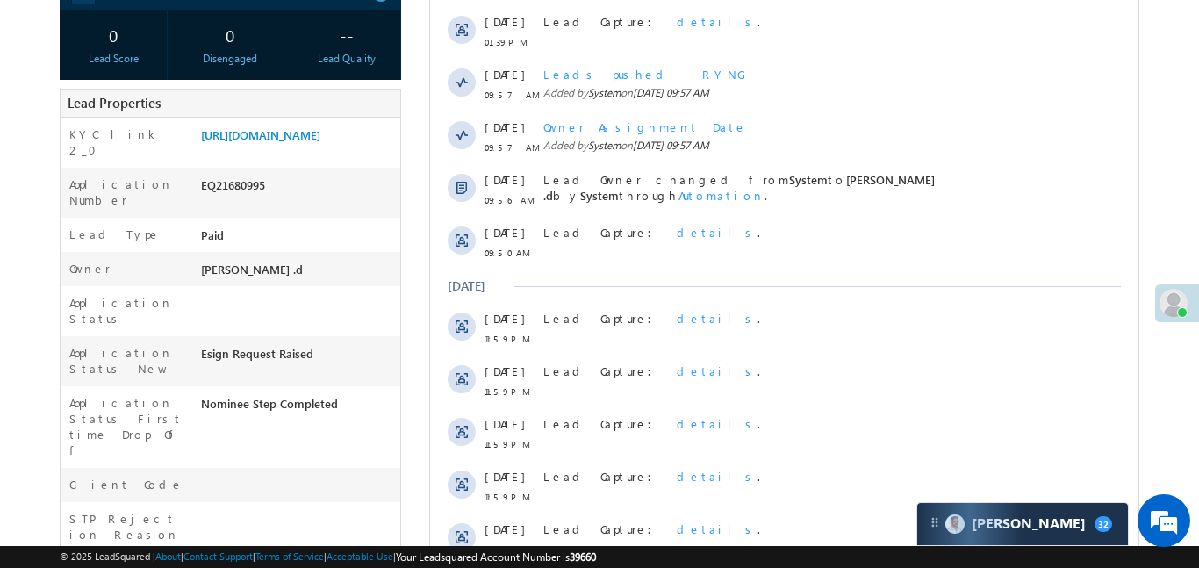
scroll to position [152, 0]
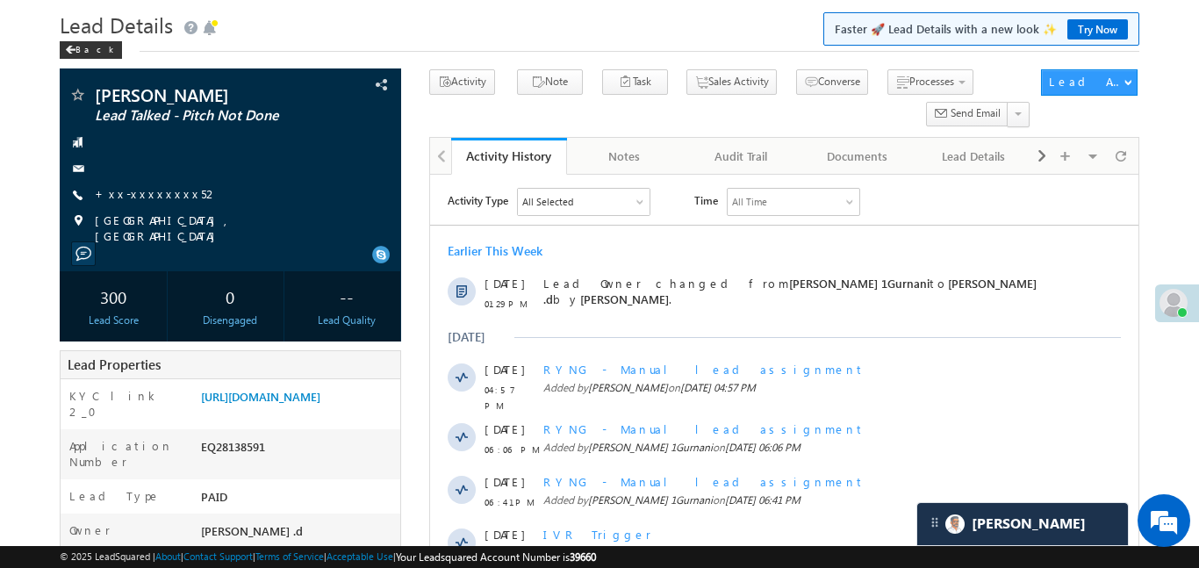
scroll to position [40, 0]
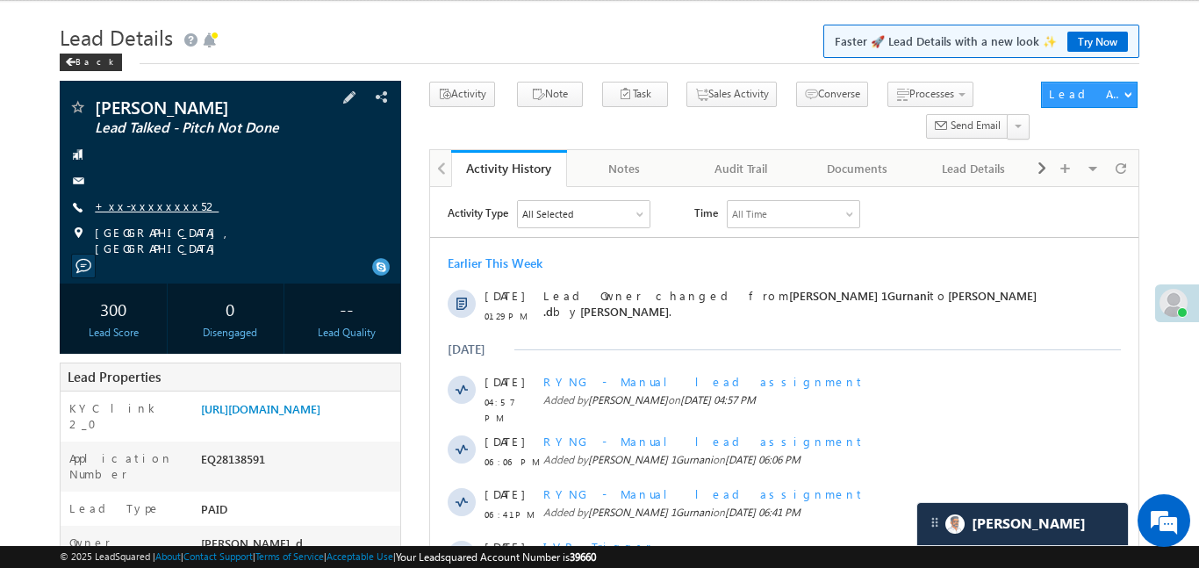
click at [158, 210] on link "+xx-xxxxxxxx52" at bounding box center [157, 205] width 124 height 15
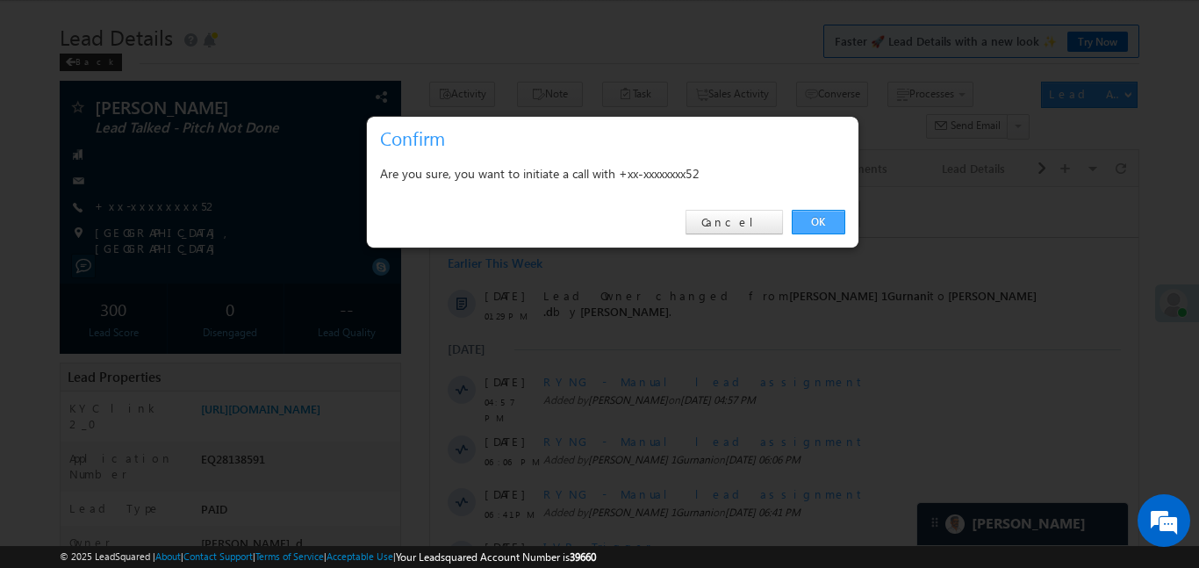
click at [806, 217] on link "OK" at bounding box center [819, 222] width 54 height 25
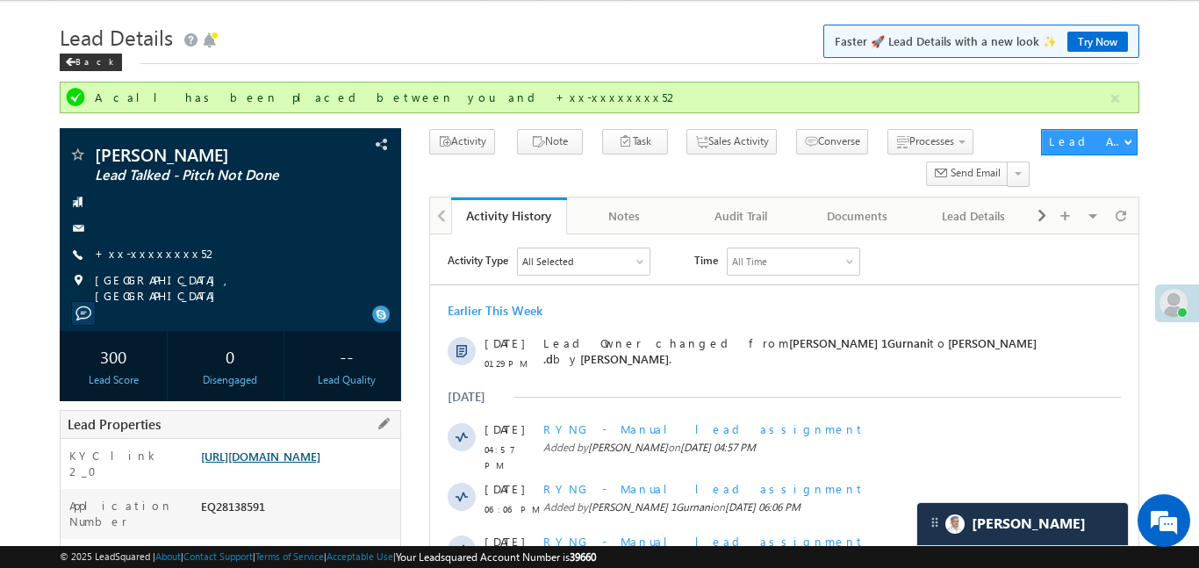
click at [319, 449] on link "https://angelbroking1-pk3em7sa.customui-test.leadsquared.com?leadId=998eaefd-b0…" at bounding box center [260, 456] width 119 height 15
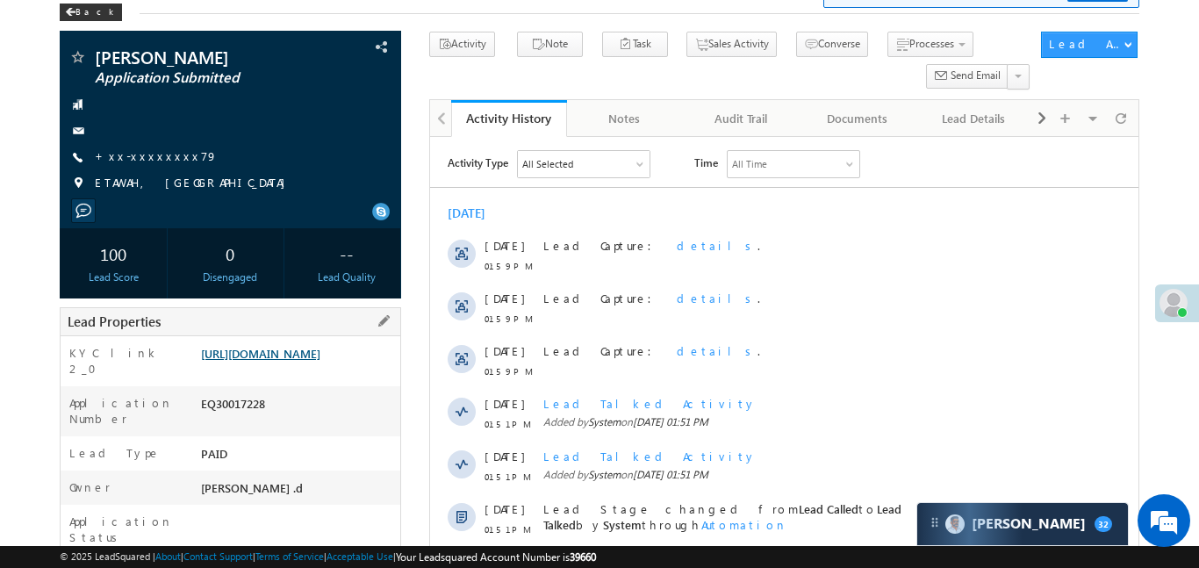
click at [320, 361] on link "[URL][DOMAIN_NAME]" at bounding box center [260, 353] width 119 height 15
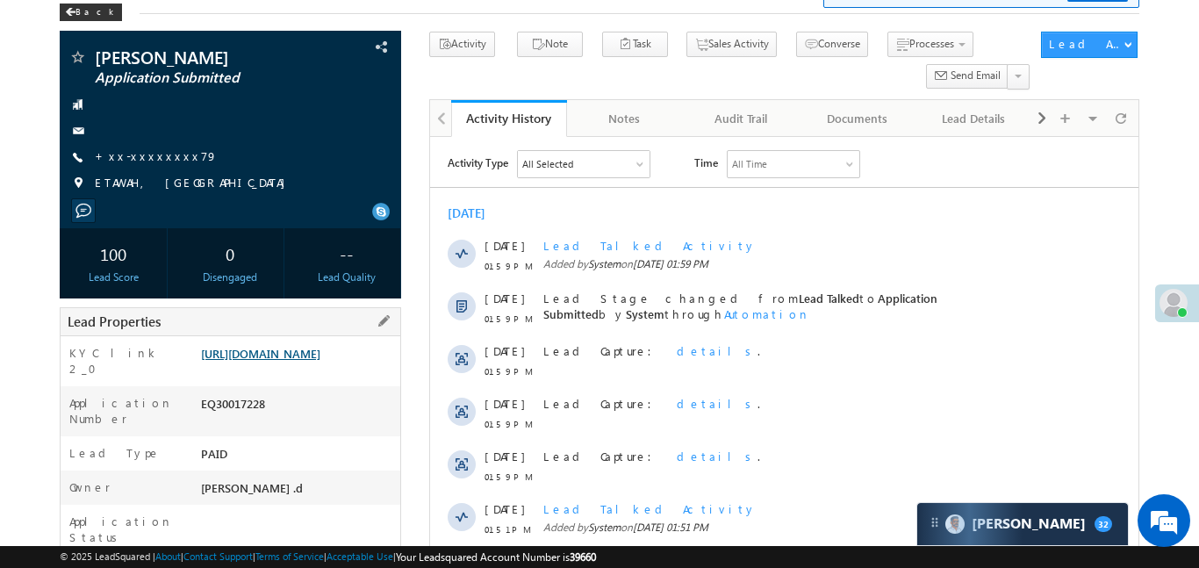
click at [320, 361] on link "[URL][DOMAIN_NAME]" at bounding box center [260, 353] width 119 height 15
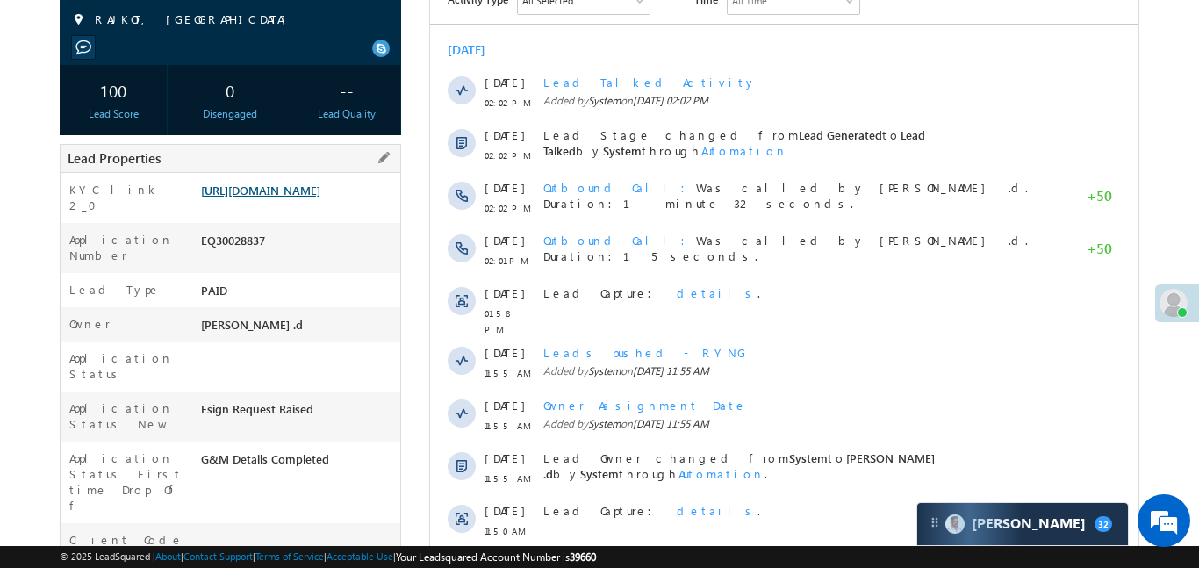
scroll to position [169, 0]
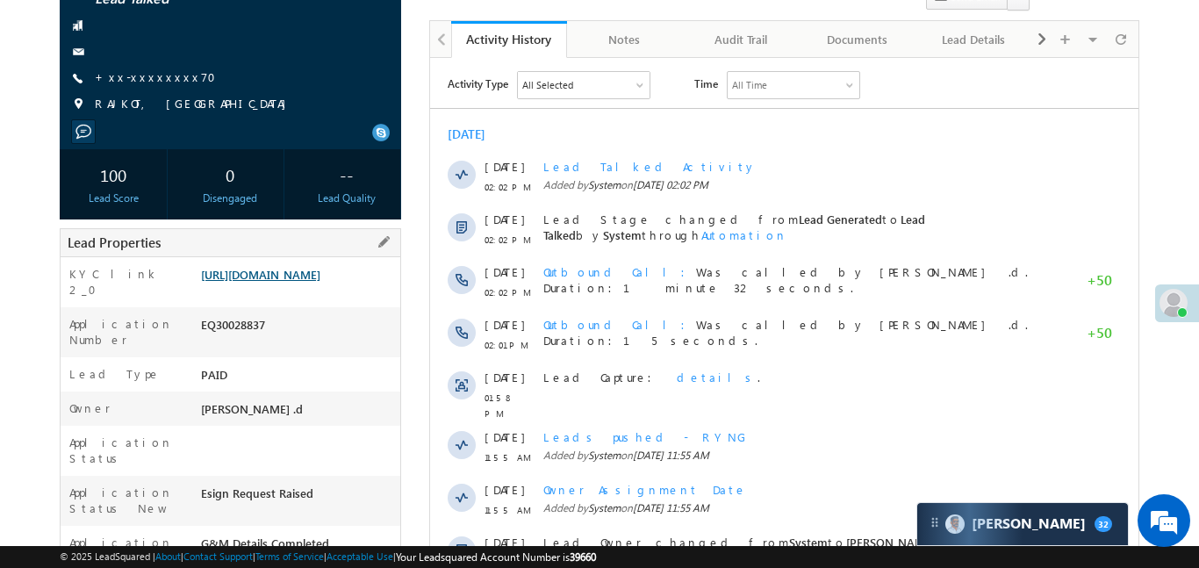
click at [320, 282] on link "[URL][DOMAIN_NAME]" at bounding box center [260, 274] width 119 height 15
click at [316, 282] on link "[URL][DOMAIN_NAME]" at bounding box center [260, 274] width 119 height 15
click at [320, 282] on link "[URL][DOMAIN_NAME]" at bounding box center [260, 274] width 119 height 15
click at [276, 277] on link "[URL][DOMAIN_NAME]" at bounding box center [260, 274] width 119 height 15
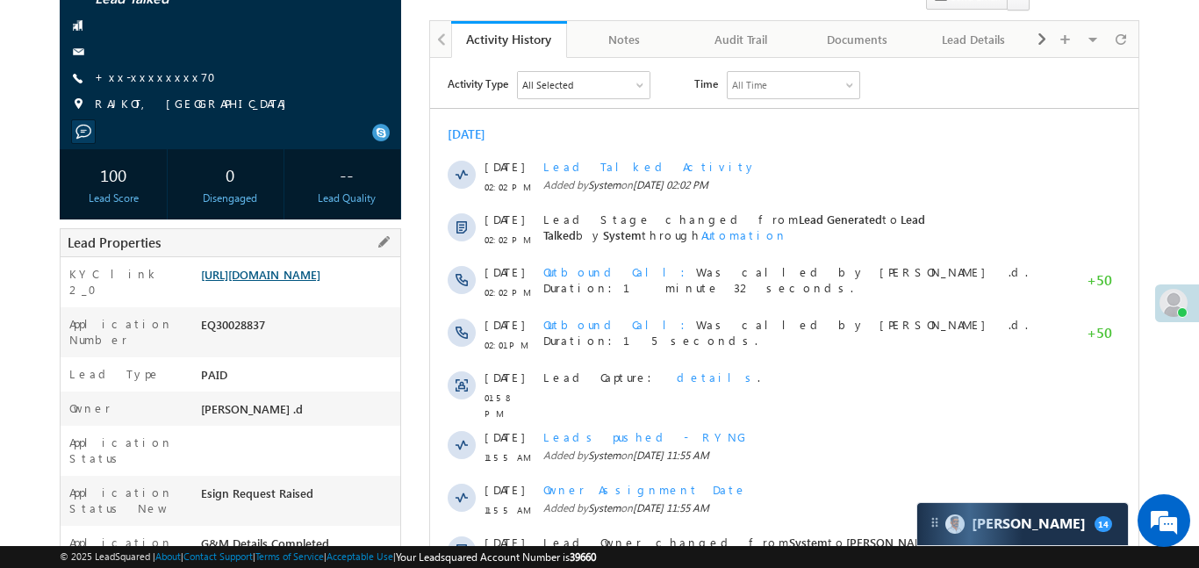
click at [308, 282] on link "[URL][DOMAIN_NAME]" at bounding box center [260, 274] width 119 height 15
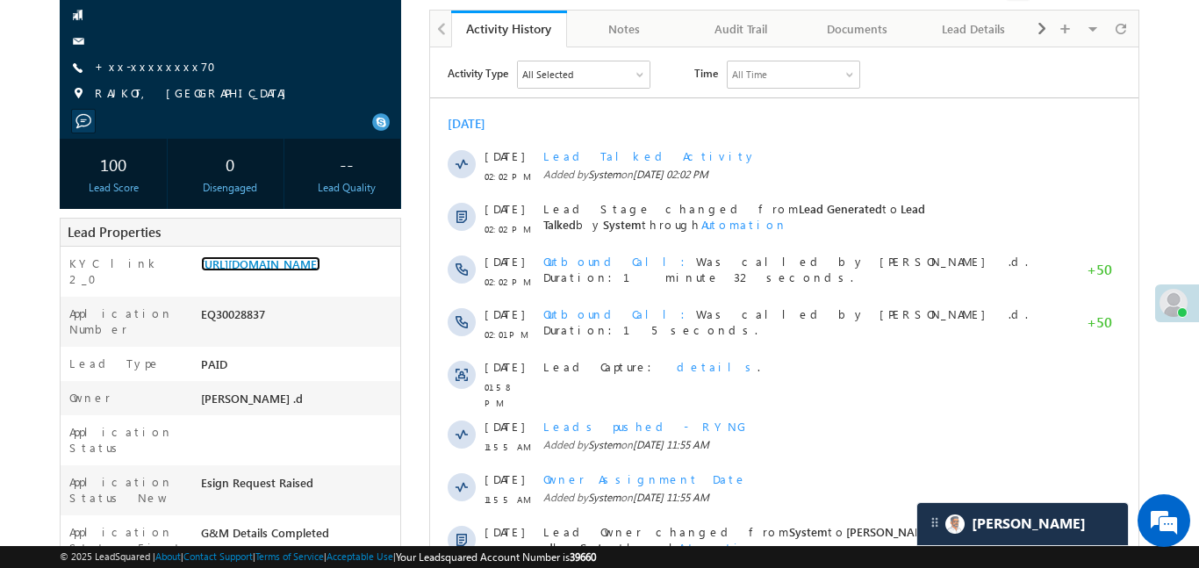
scroll to position [271, 0]
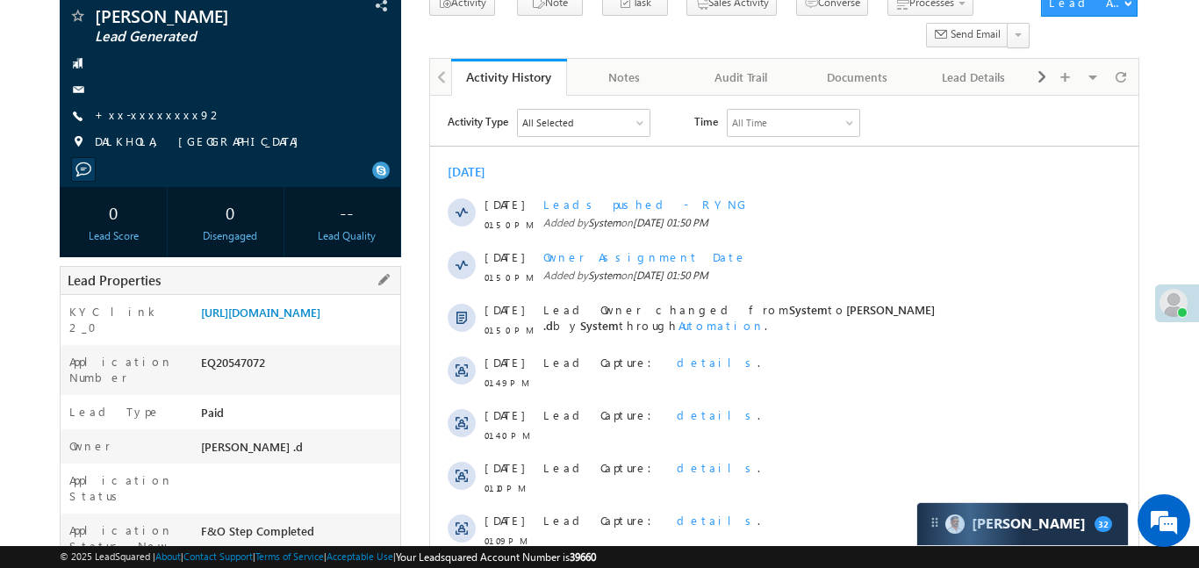
scroll to position [278, 0]
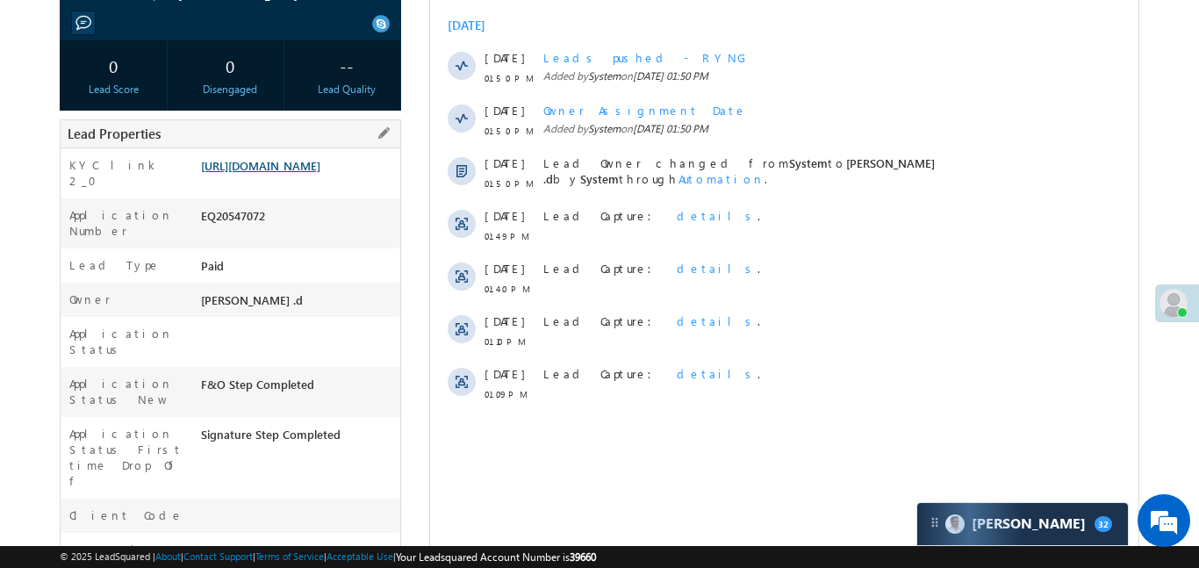
click at [314, 173] on link "[URL][DOMAIN_NAME]" at bounding box center [260, 165] width 119 height 15
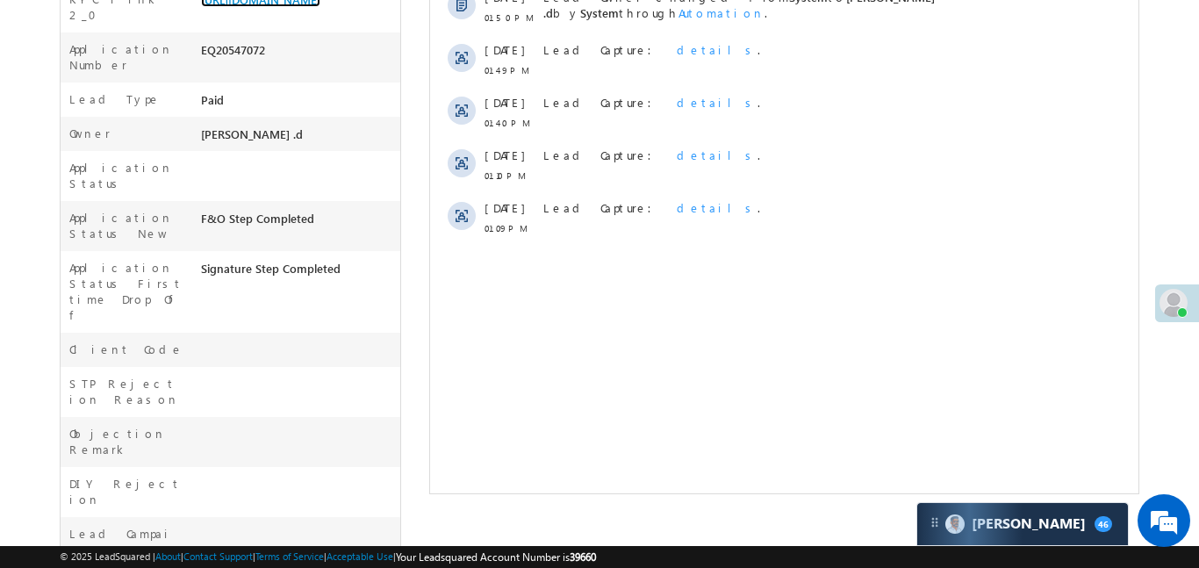
scroll to position [158, 0]
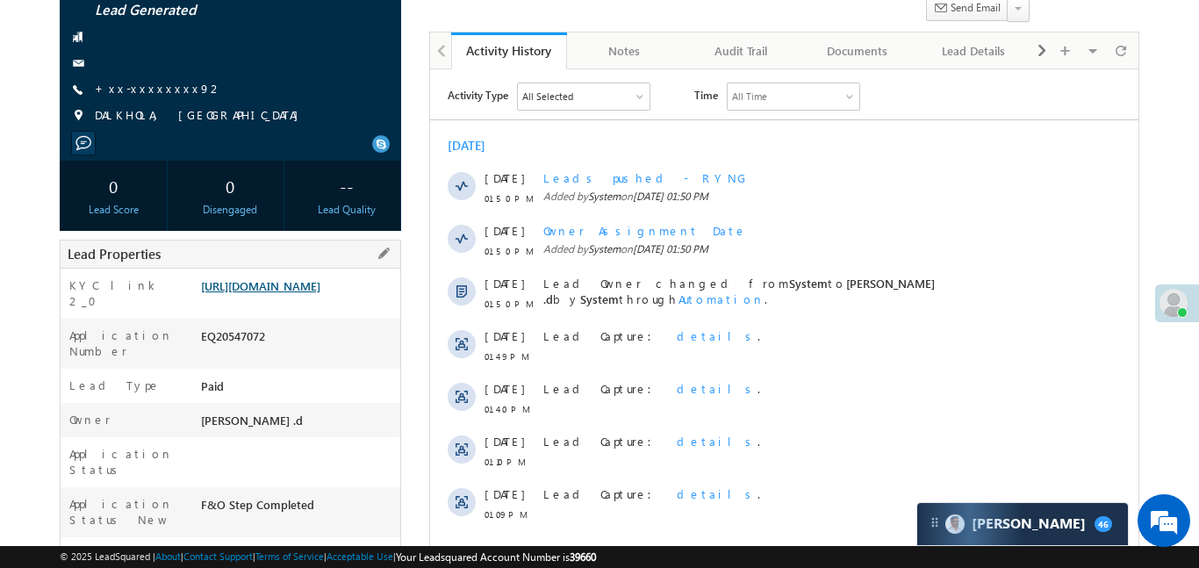
click at [320, 293] on link "https://angelbroking1-pk3em7sa.customui-test.leadsquared.com?leadId=fd6f02a3-c5…" at bounding box center [260, 285] width 119 height 15
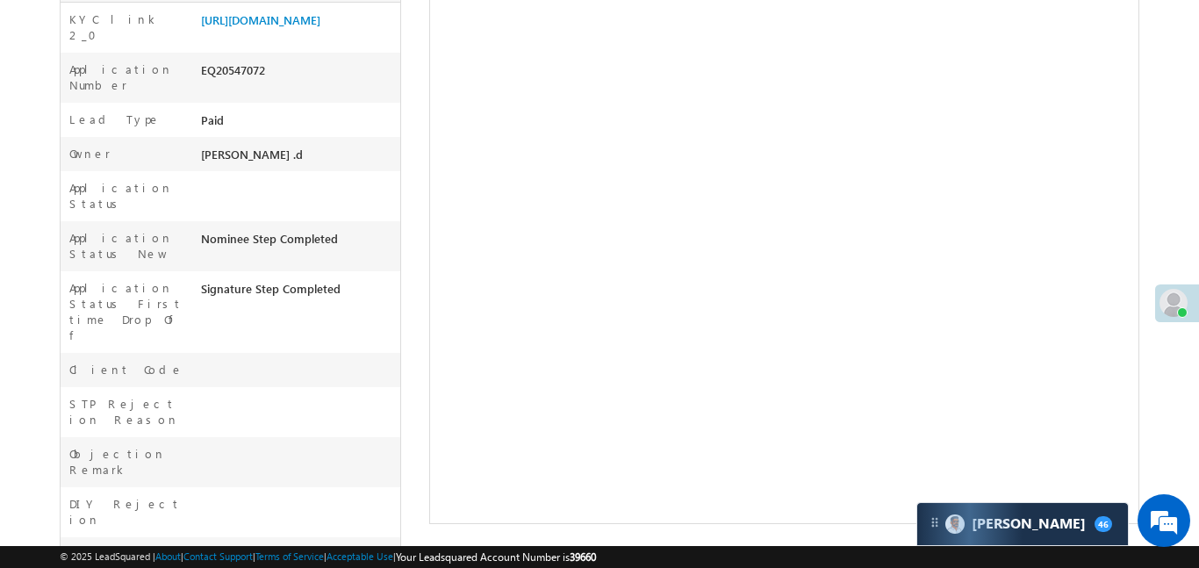
scroll to position [180, 0]
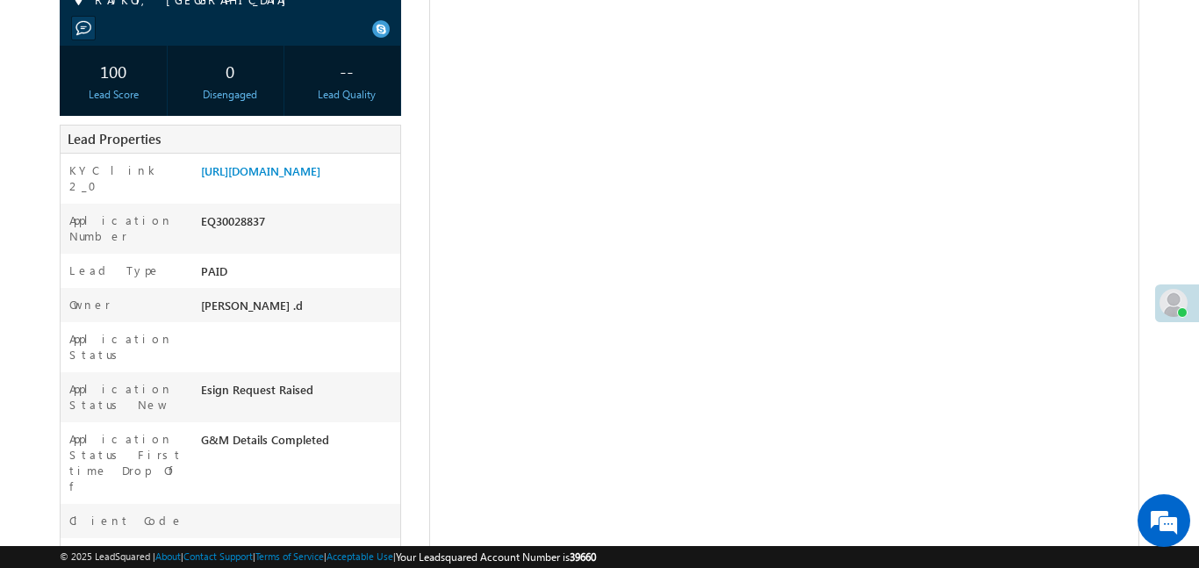
scroll to position [271, 0]
